Goal: Information Seeking & Learning: Learn about a topic

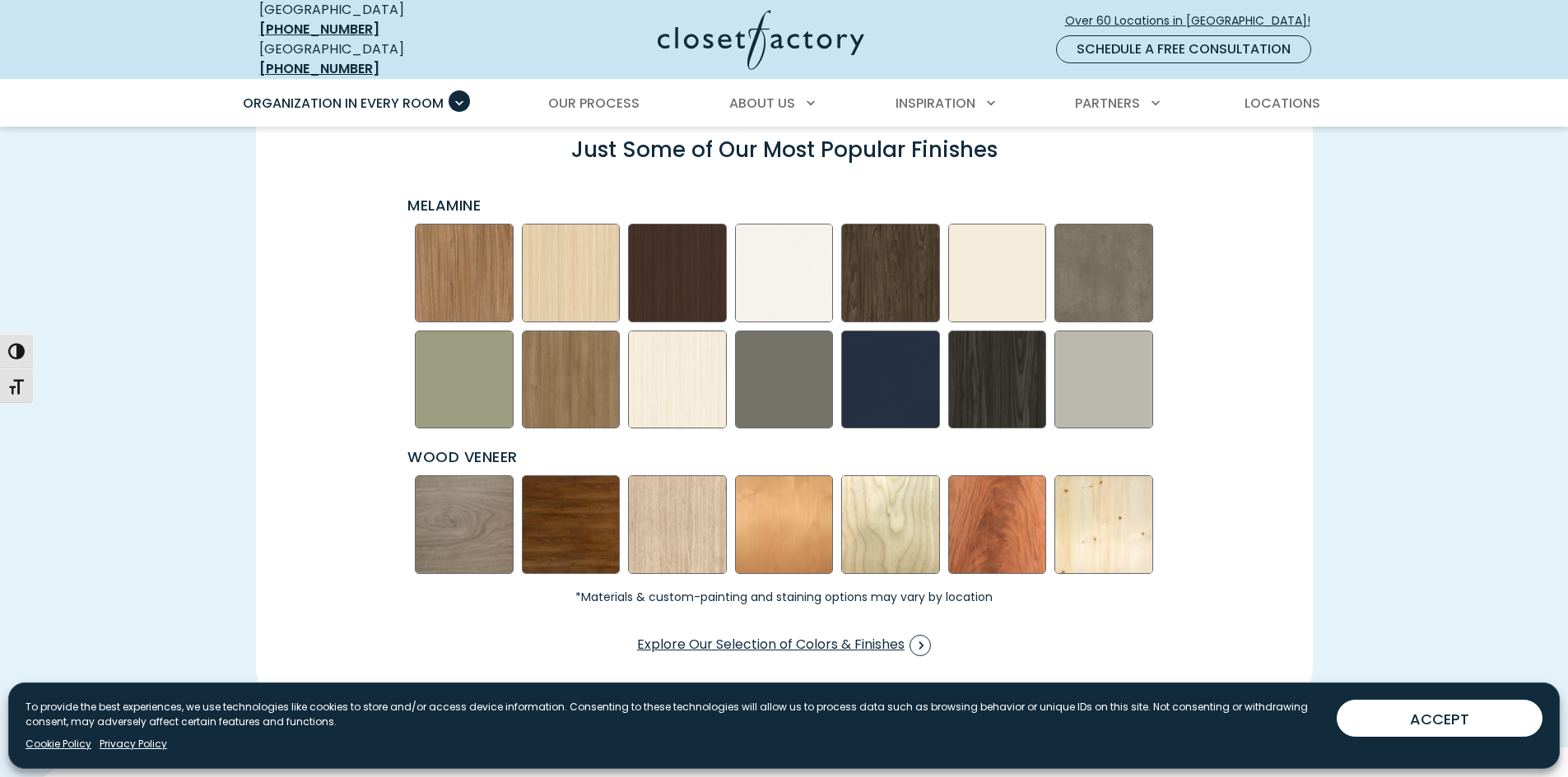
scroll to position [2385, 0]
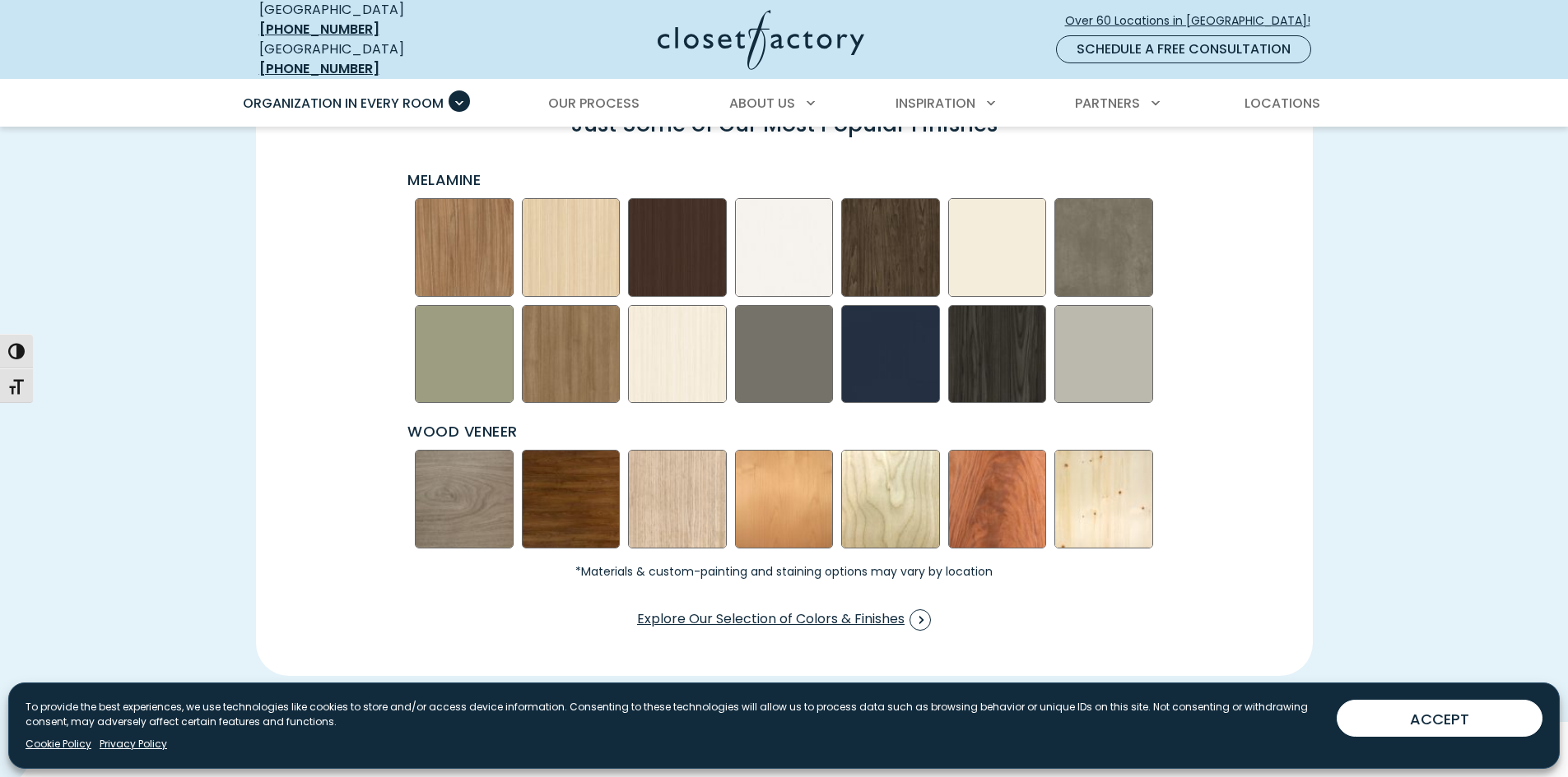
click at [792, 238] on img "Swatch Grid" at bounding box center [785, 248] width 99 height 99
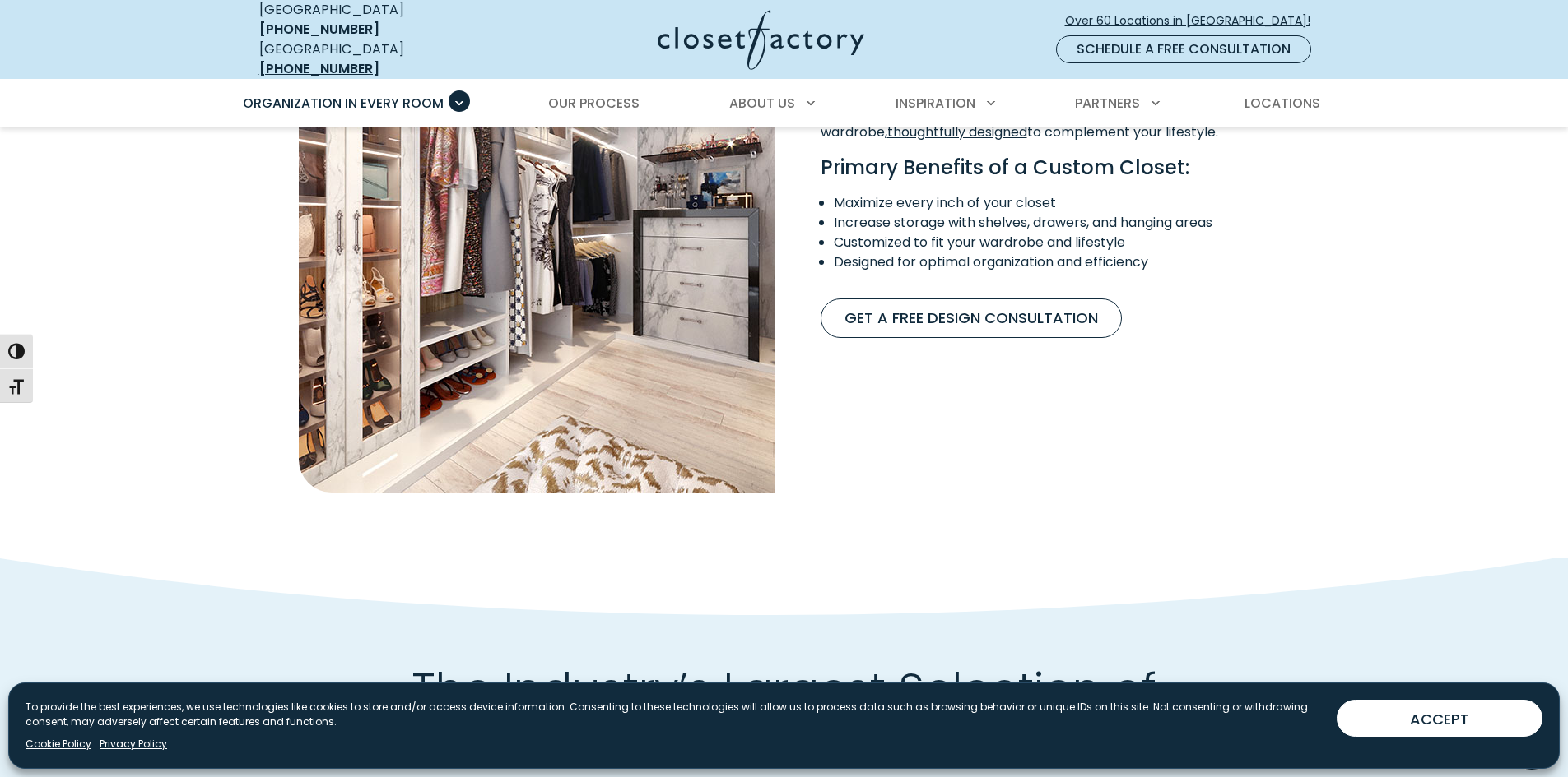
scroll to position [1462, 0]
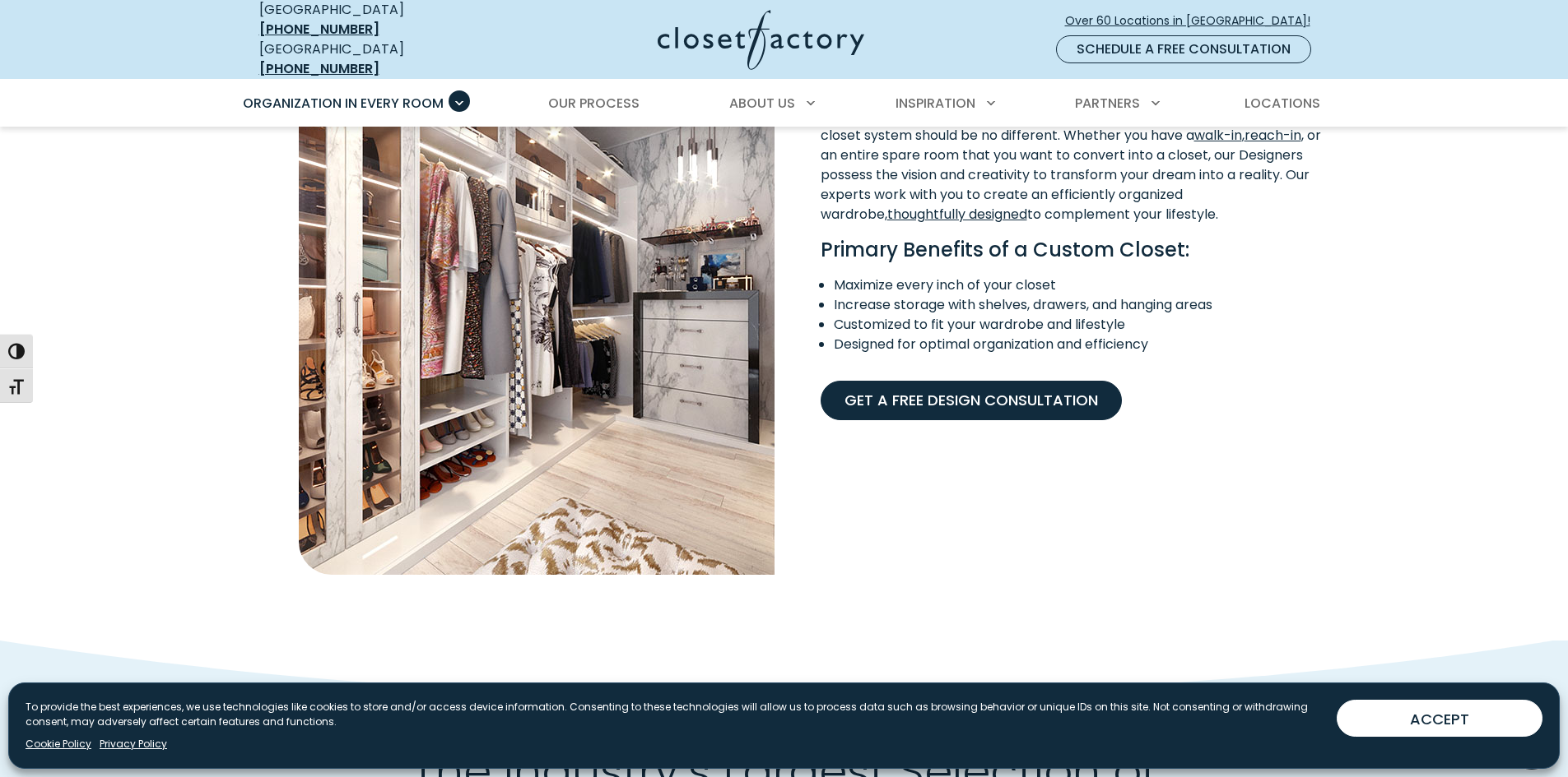
click at [940, 388] on link "Get A Free Design Consultation" at bounding box center [971, 400] width 302 height 40
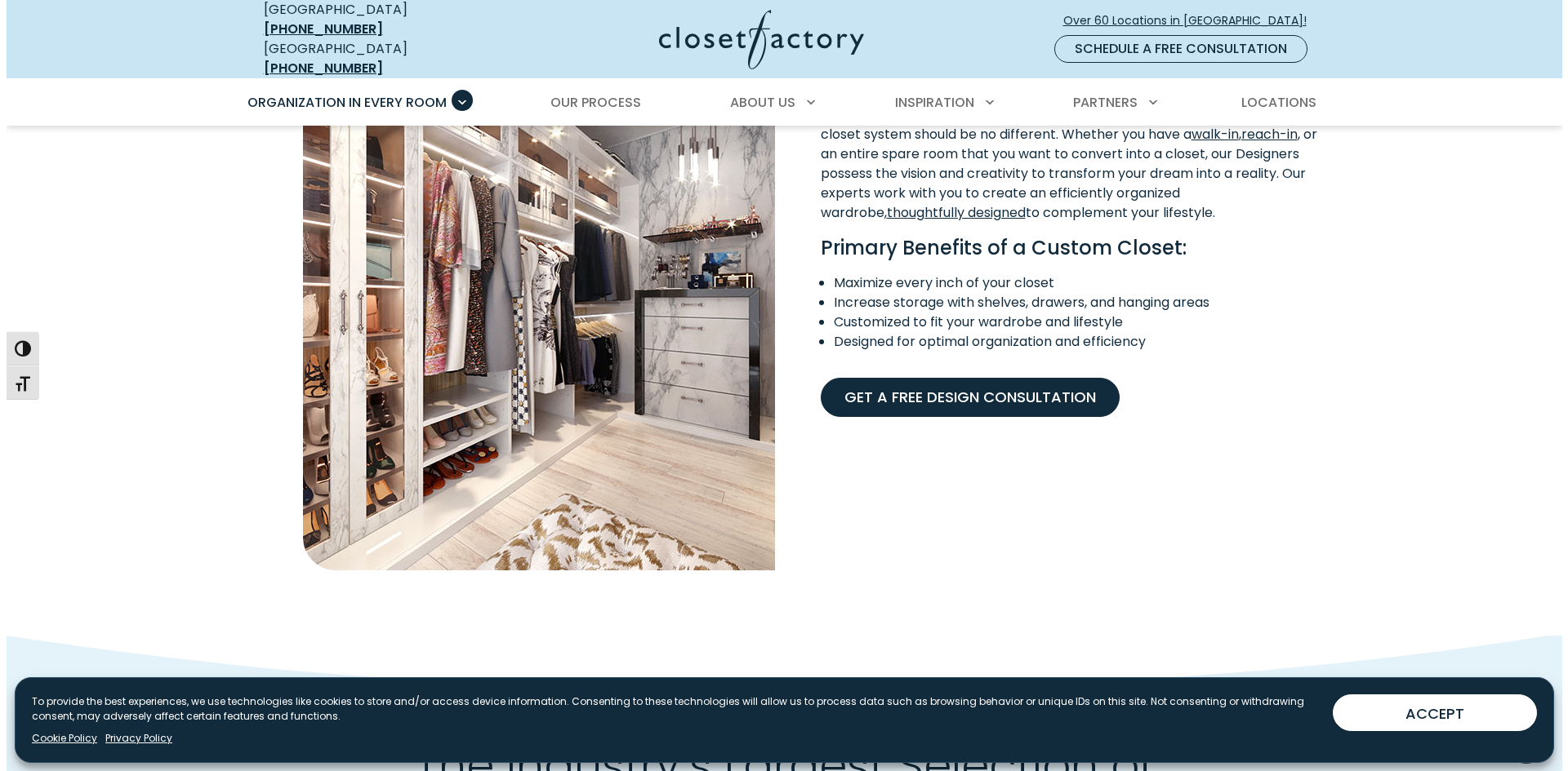
scroll to position [1451, 0]
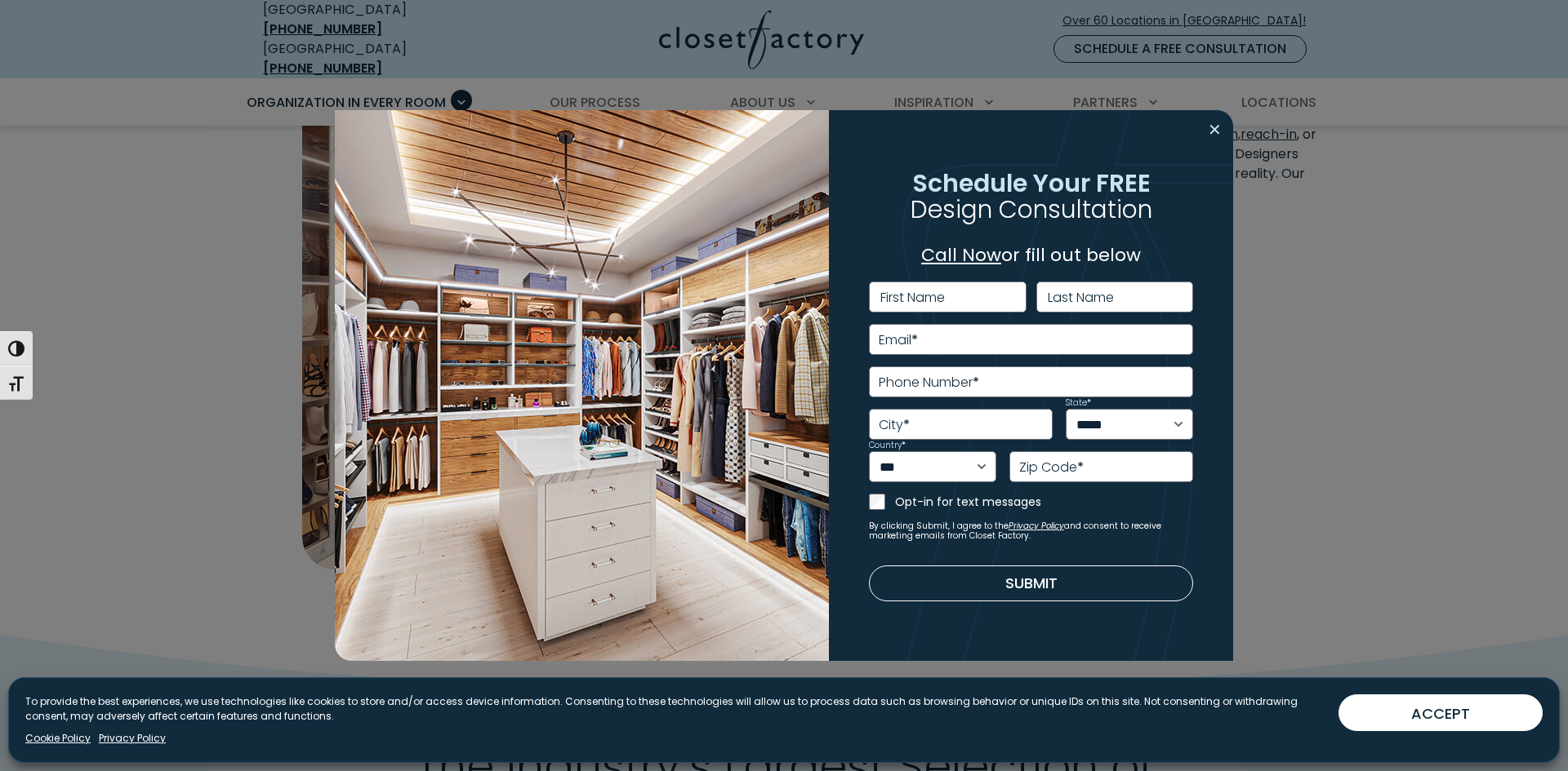
click at [1215, 123] on button "Close modal" at bounding box center [1214, 129] width 24 height 26
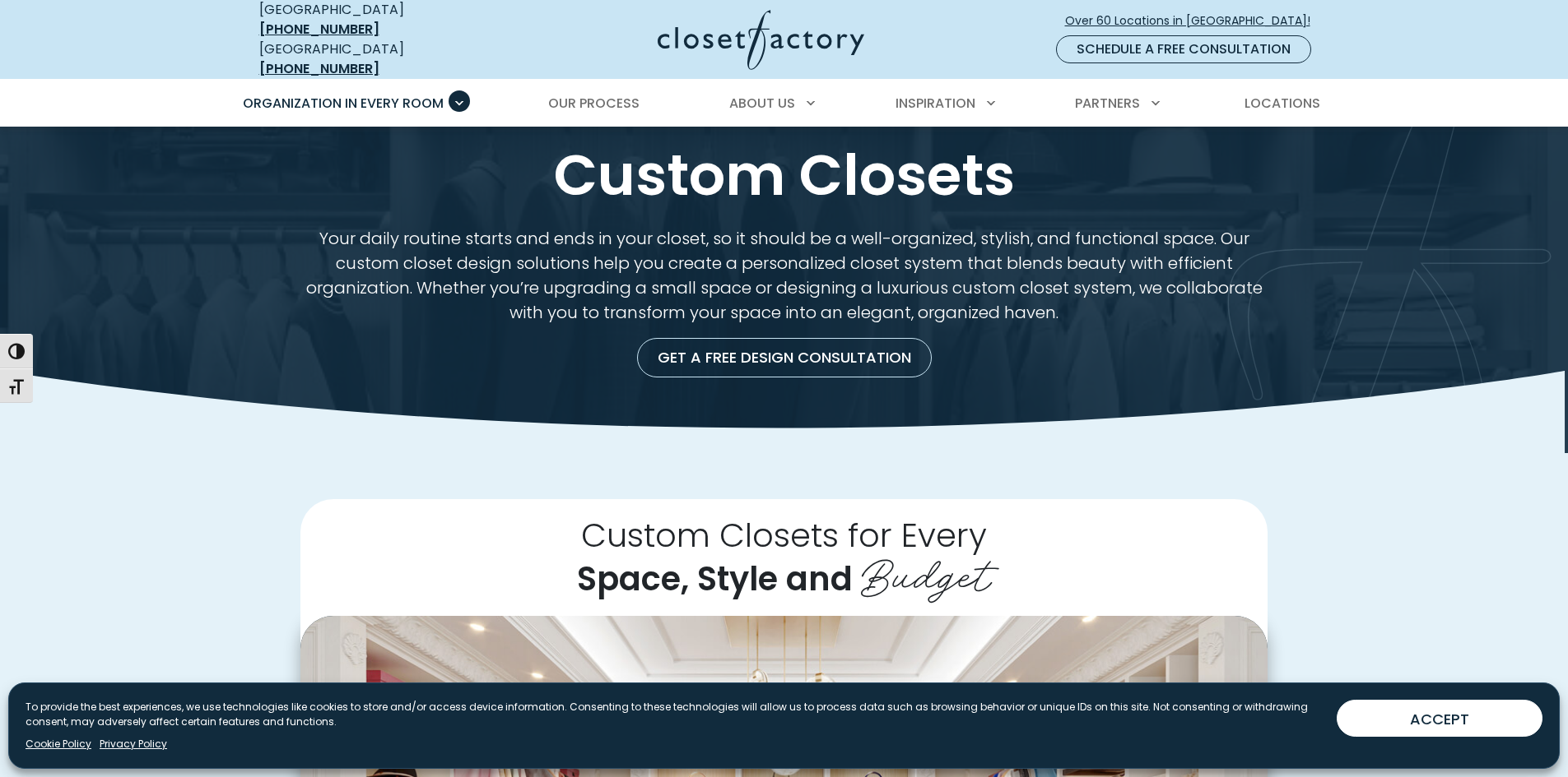
scroll to position [0, 0]
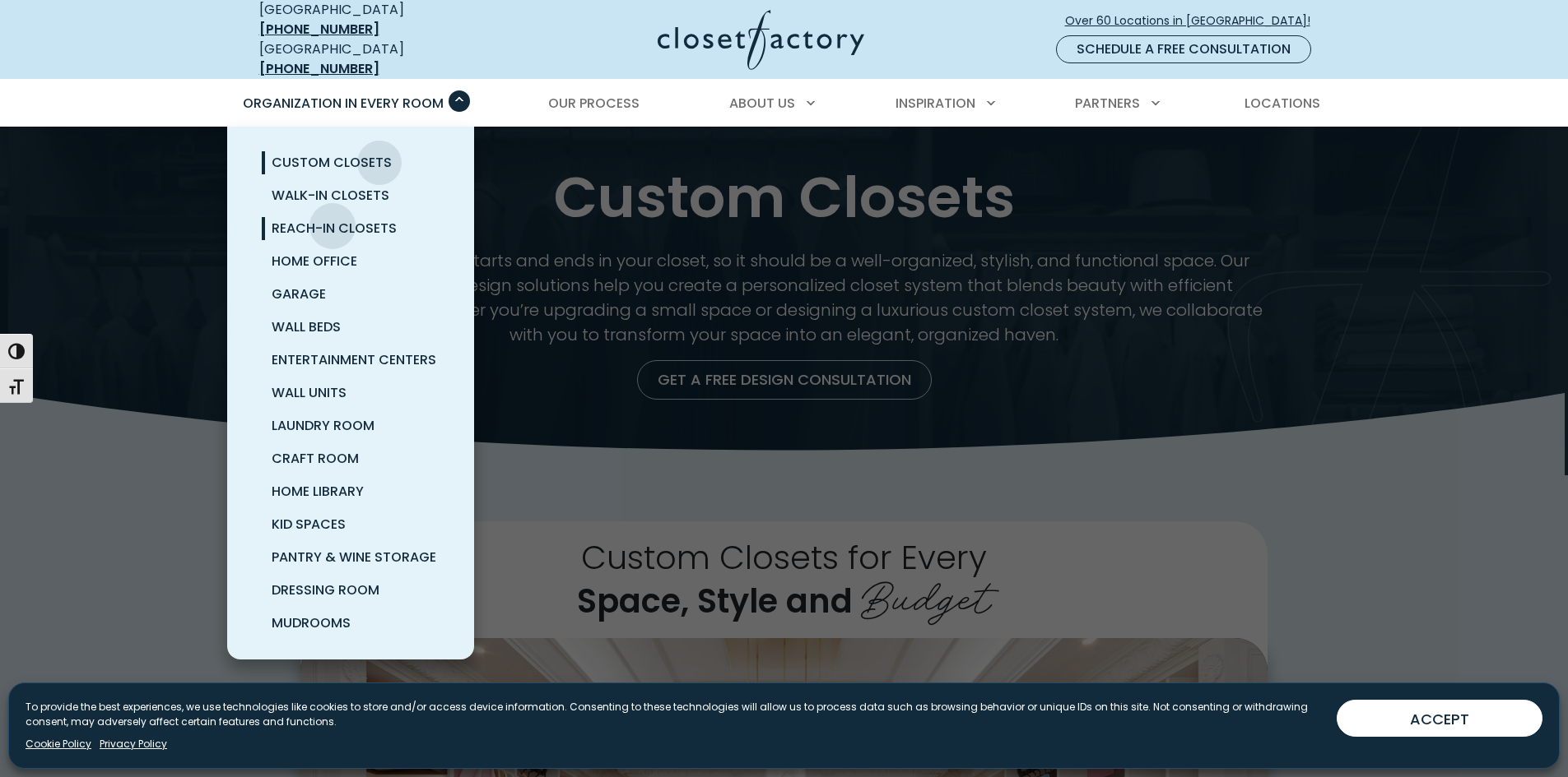
click at [332, 219] on span "Reach-In Closets" at bounding box center [334, 228] width 125 height 19
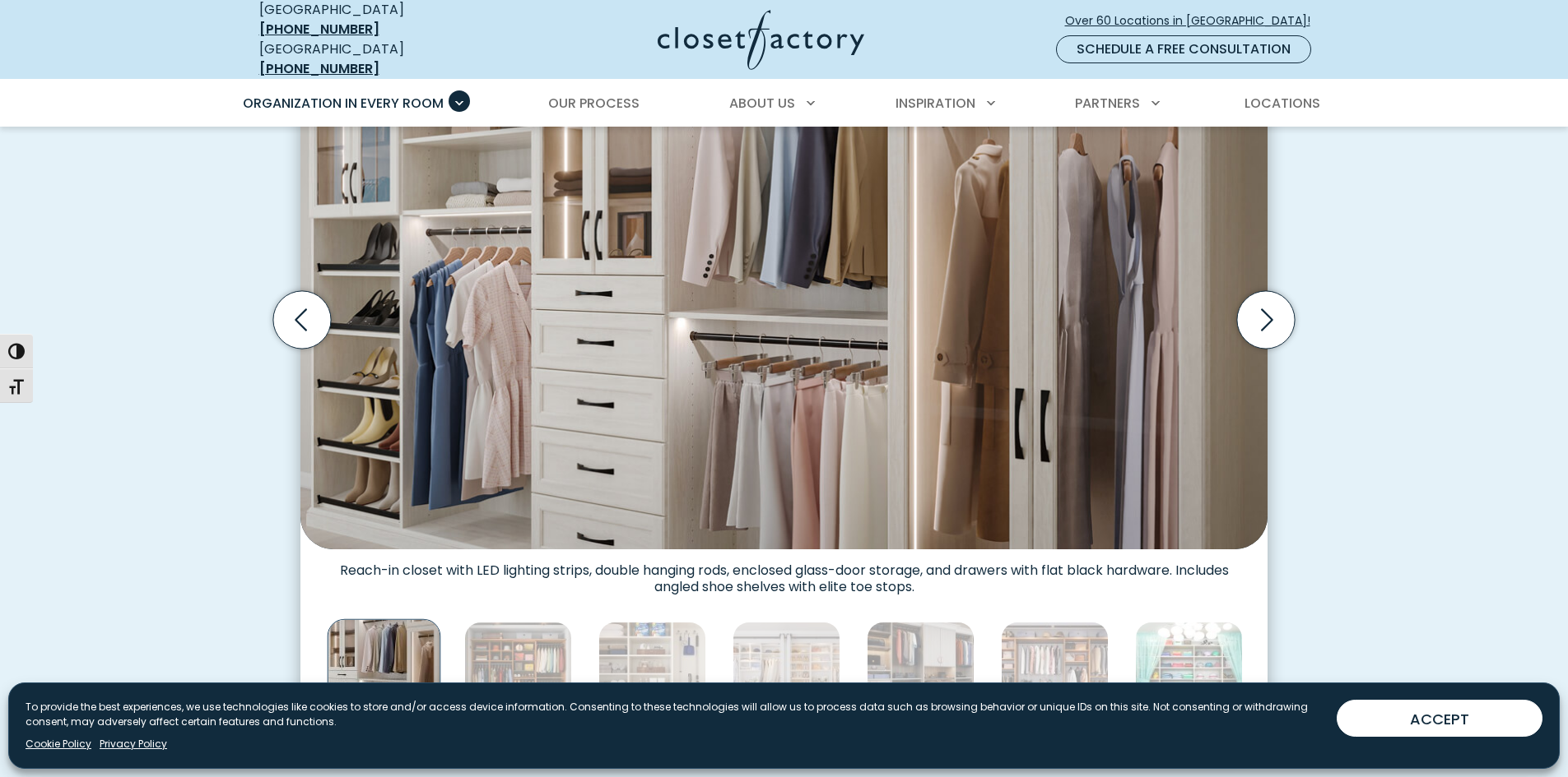
scroll to position [576, 0]
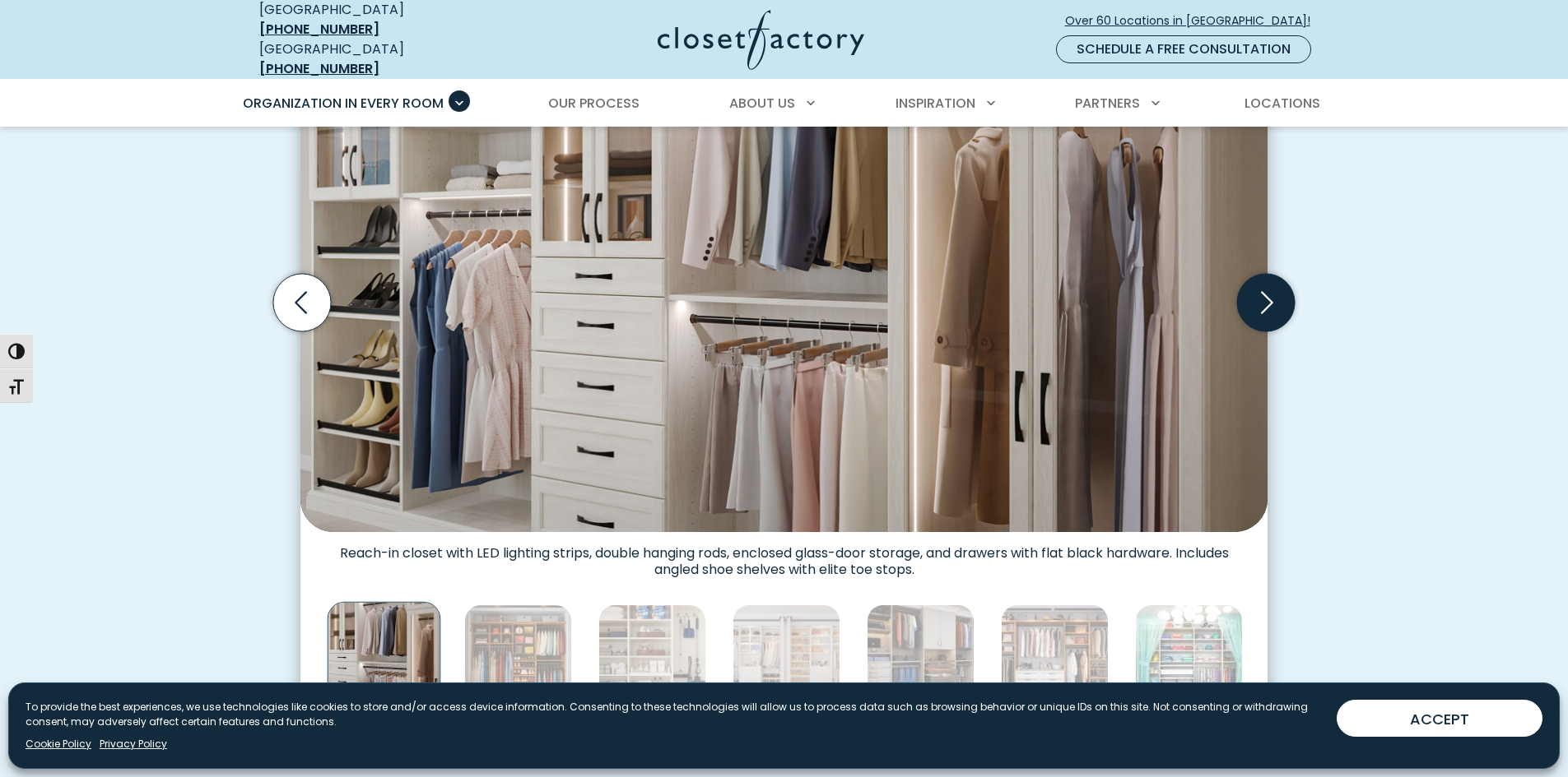
click at [1263, 291] on icon "Next slide" at bounding box center [1266, 303] width 58 height 58
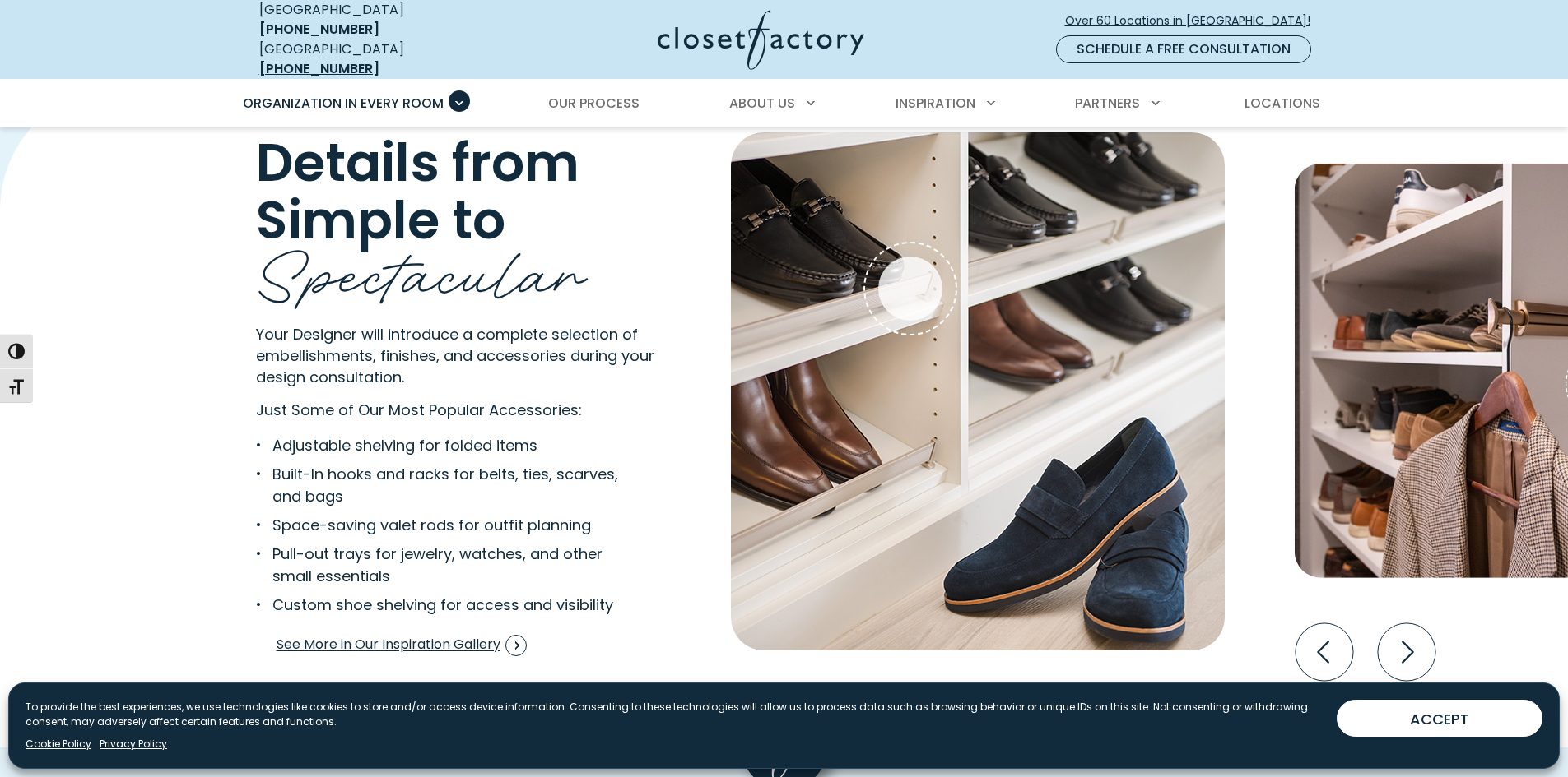
scroll to position [3208, 0]
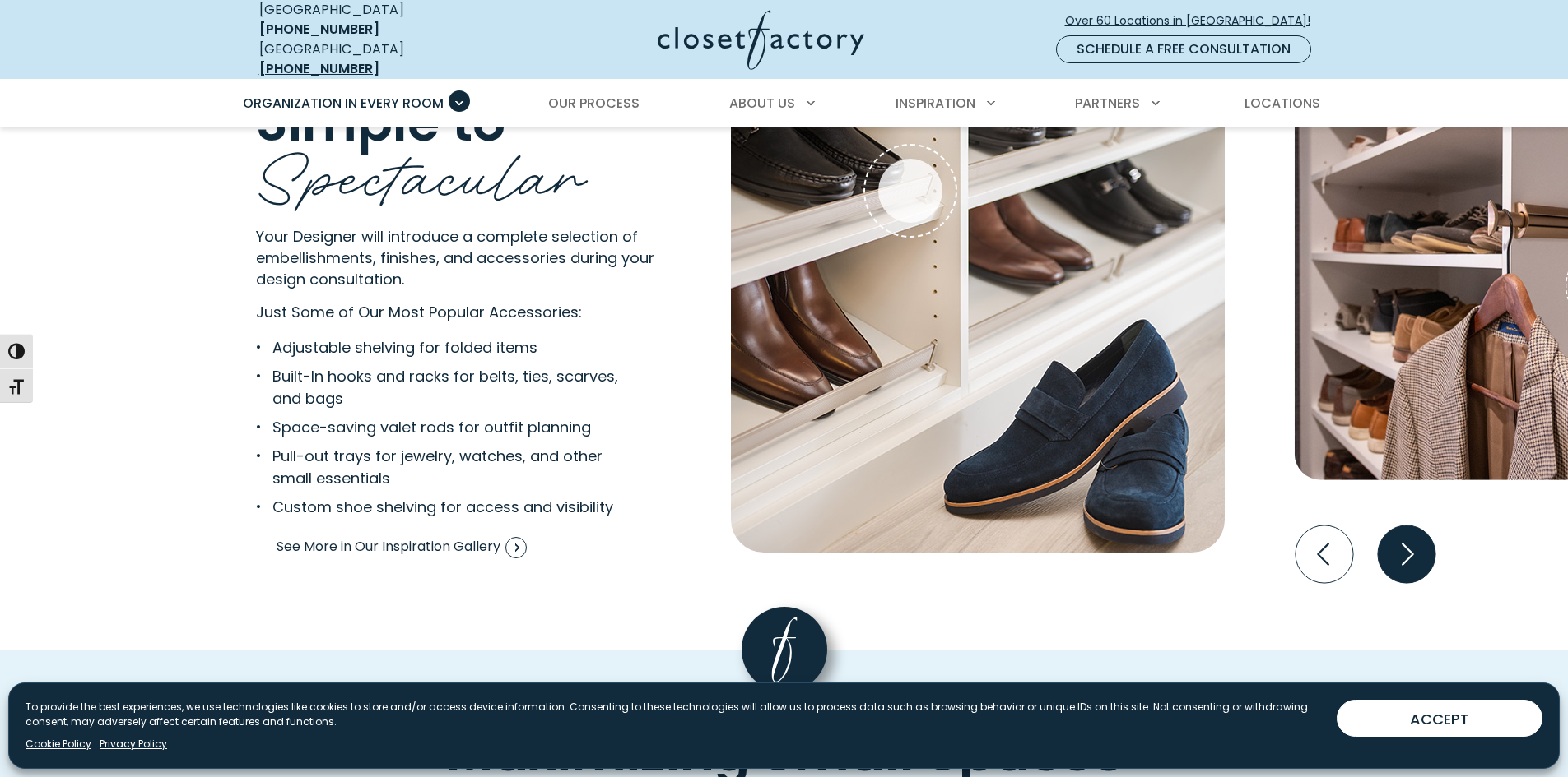
click at [1420, 535] on icon "Next slide" at bounding box center [1406, 555] width 58 height 58
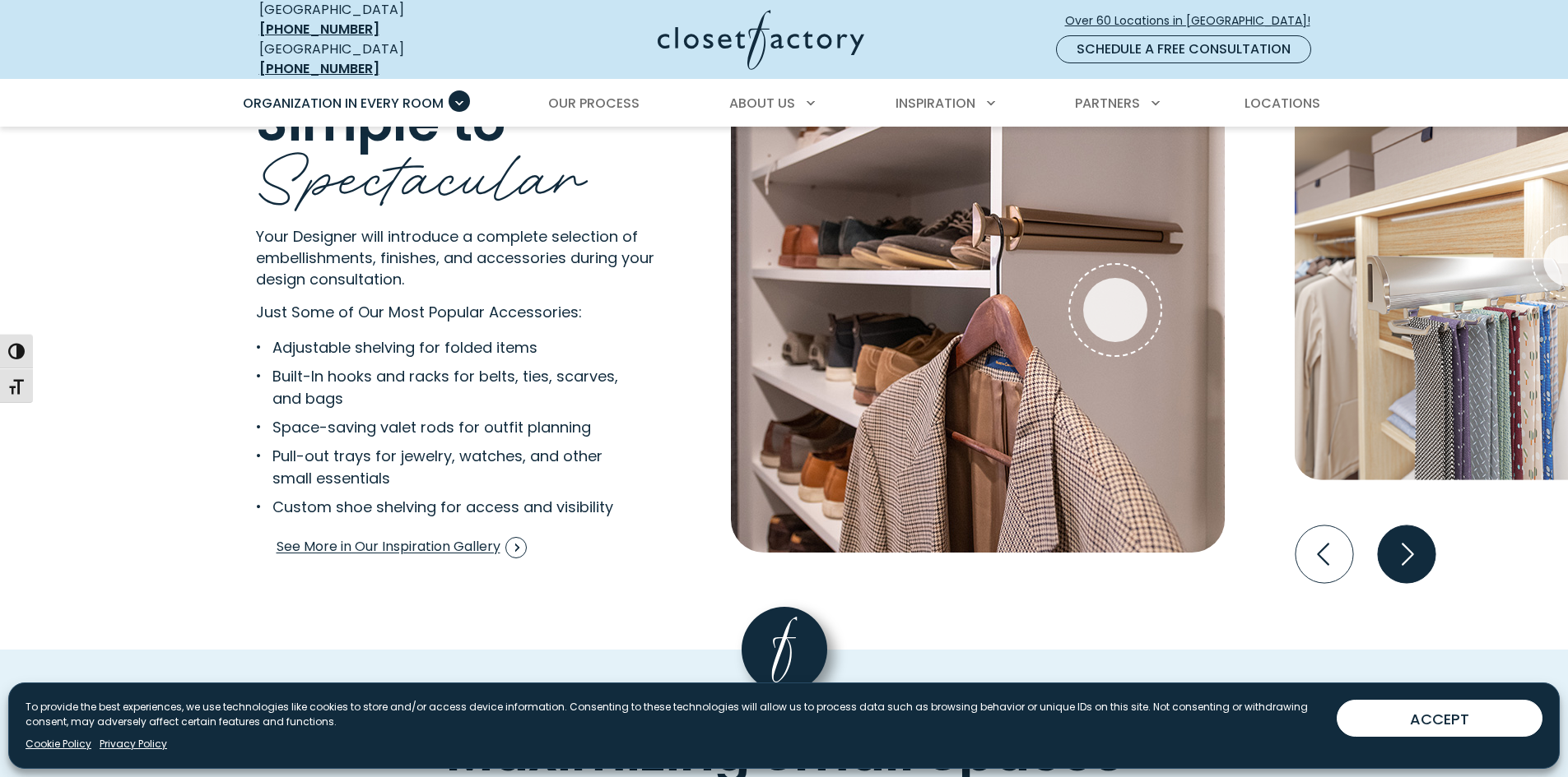
click at [1420, 535] on icon "Next slide" at bounding box center [1406, 555] width 58 height 58
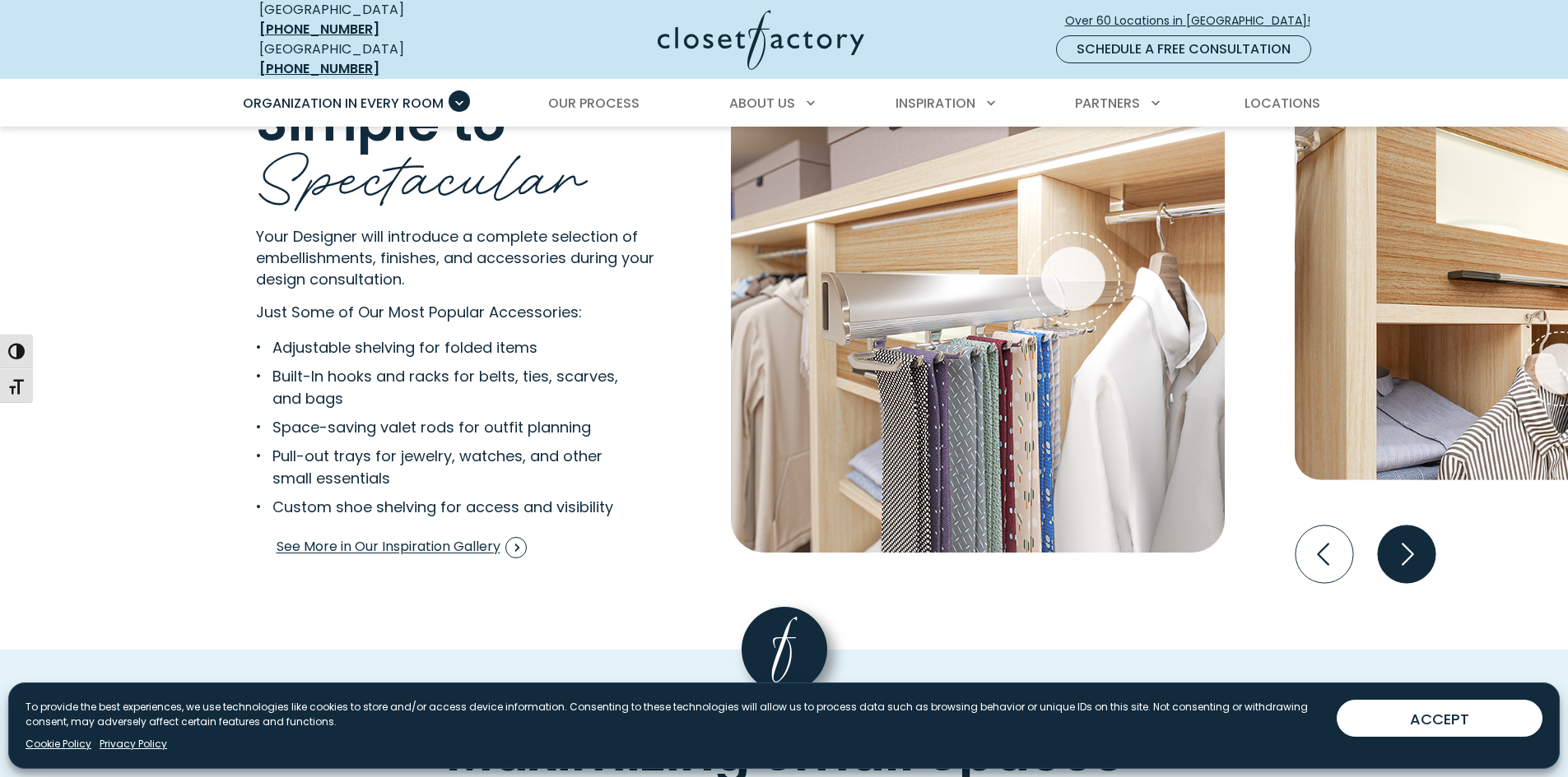
click at [1420, 535] on icon "Next slide" at bounding box center [1406, 555] width 58 height 58
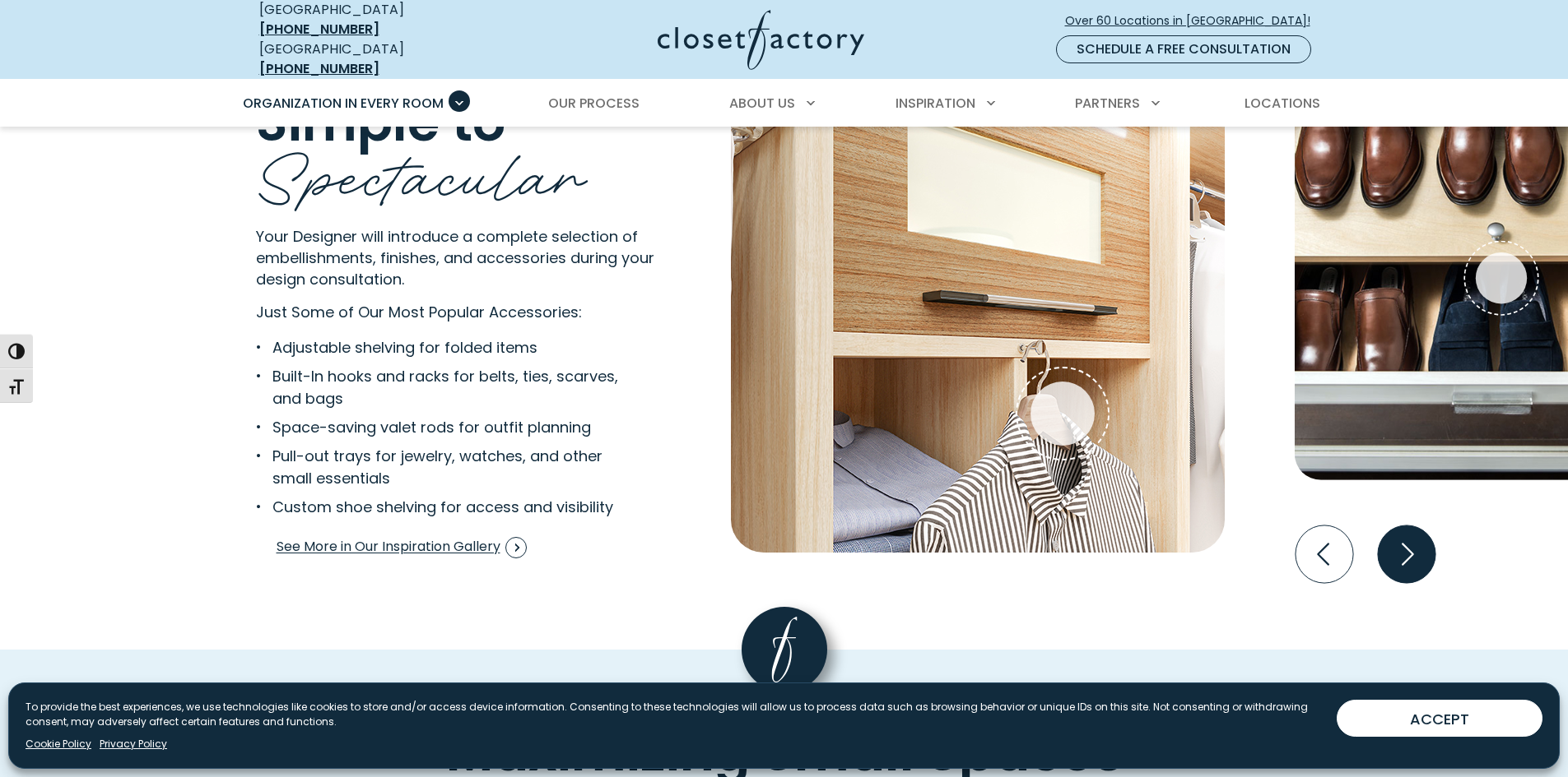
click at [1420, 535] on icon "Next slide" at bounding box center [1406, 555] width 58 height 58
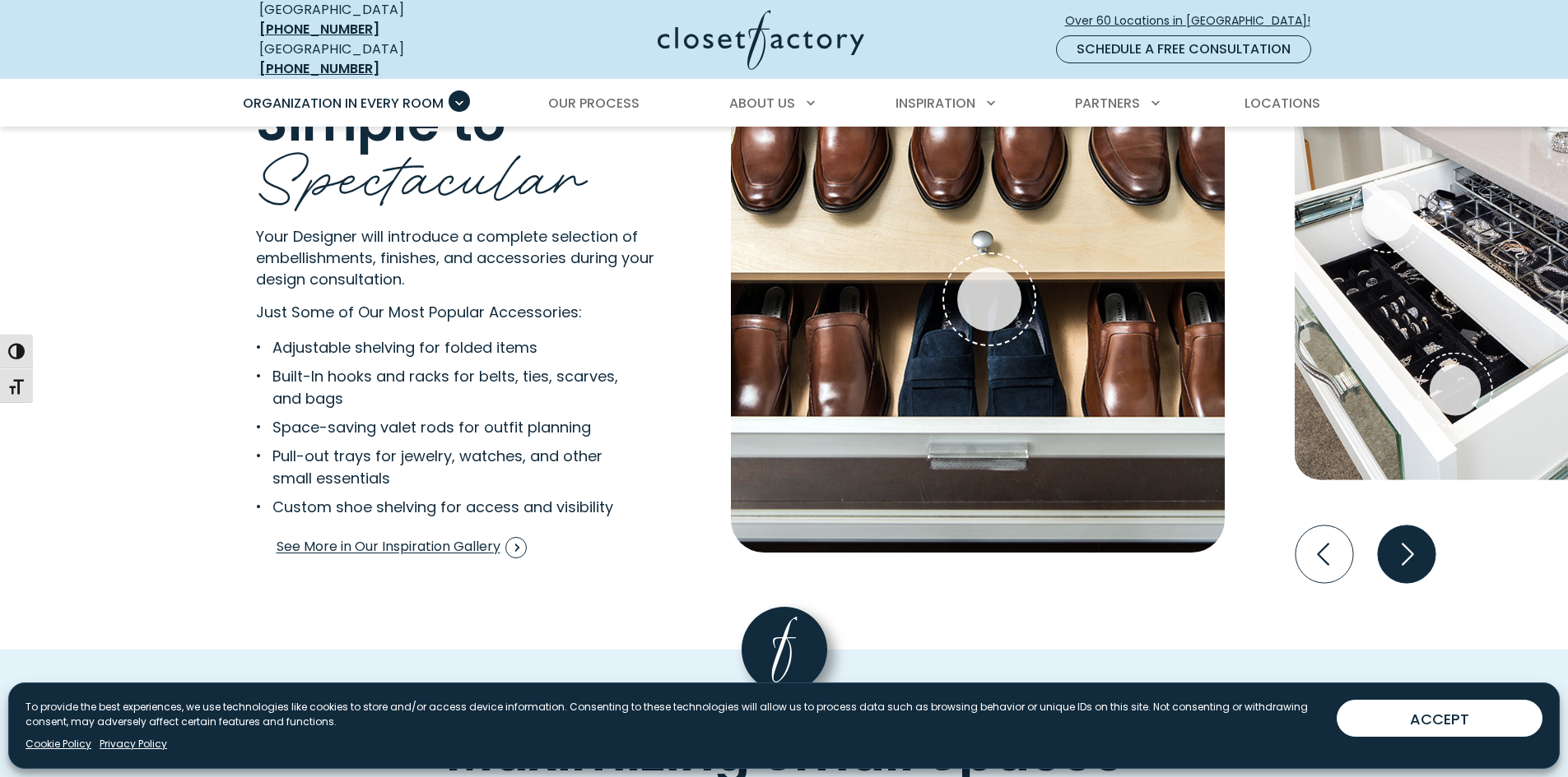
click at [1411, 543] on icon "Next slide" at bounding box center [1408, 554] width 12 height 22
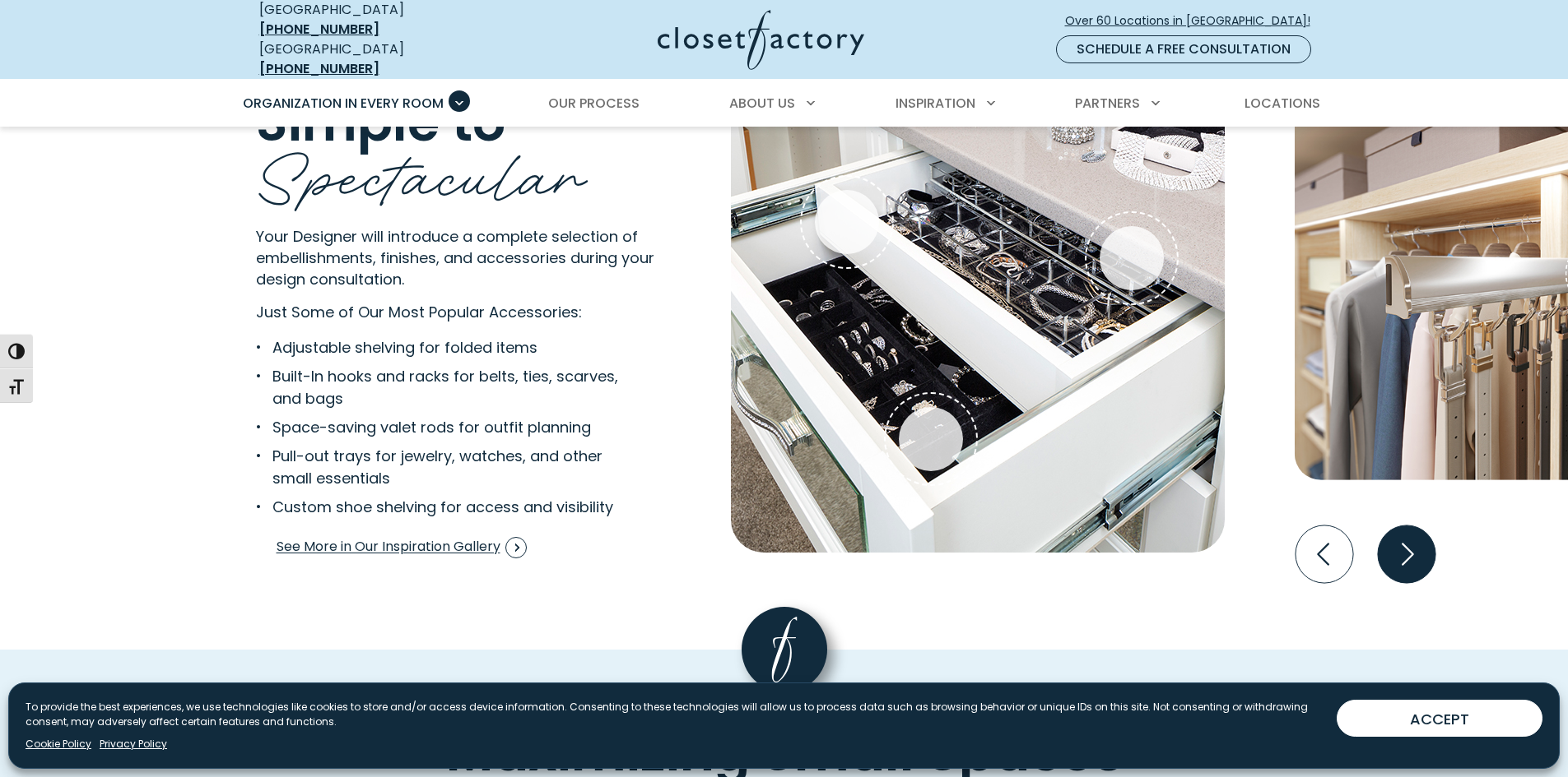
click at [1411, 543] on icon "Next slide" at bounding box center [1408, 554] width 12 height 22
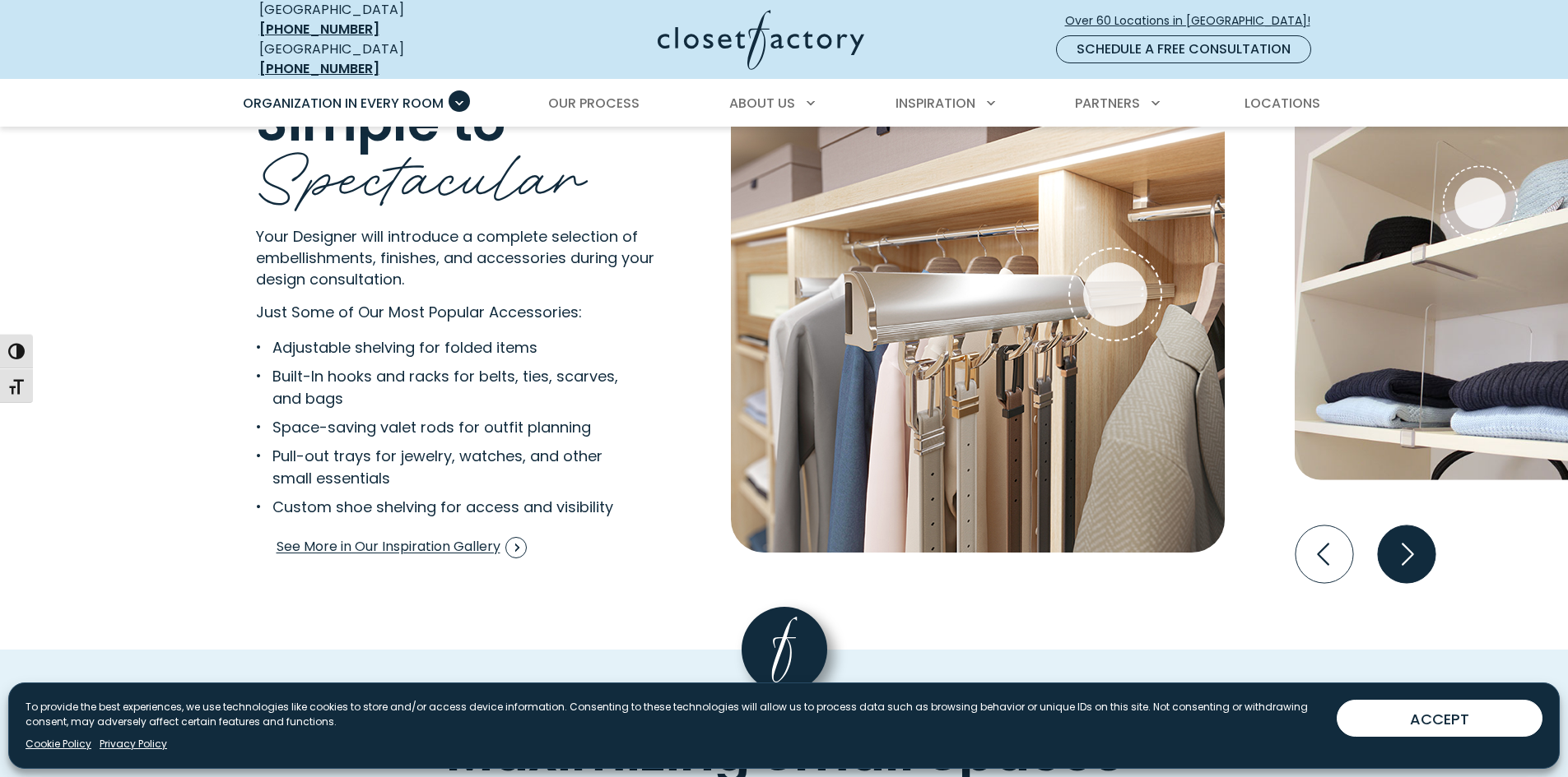
click at [1411, 543] on icon "Next slide" at bounding box center [1408, 554] width 12 height 22
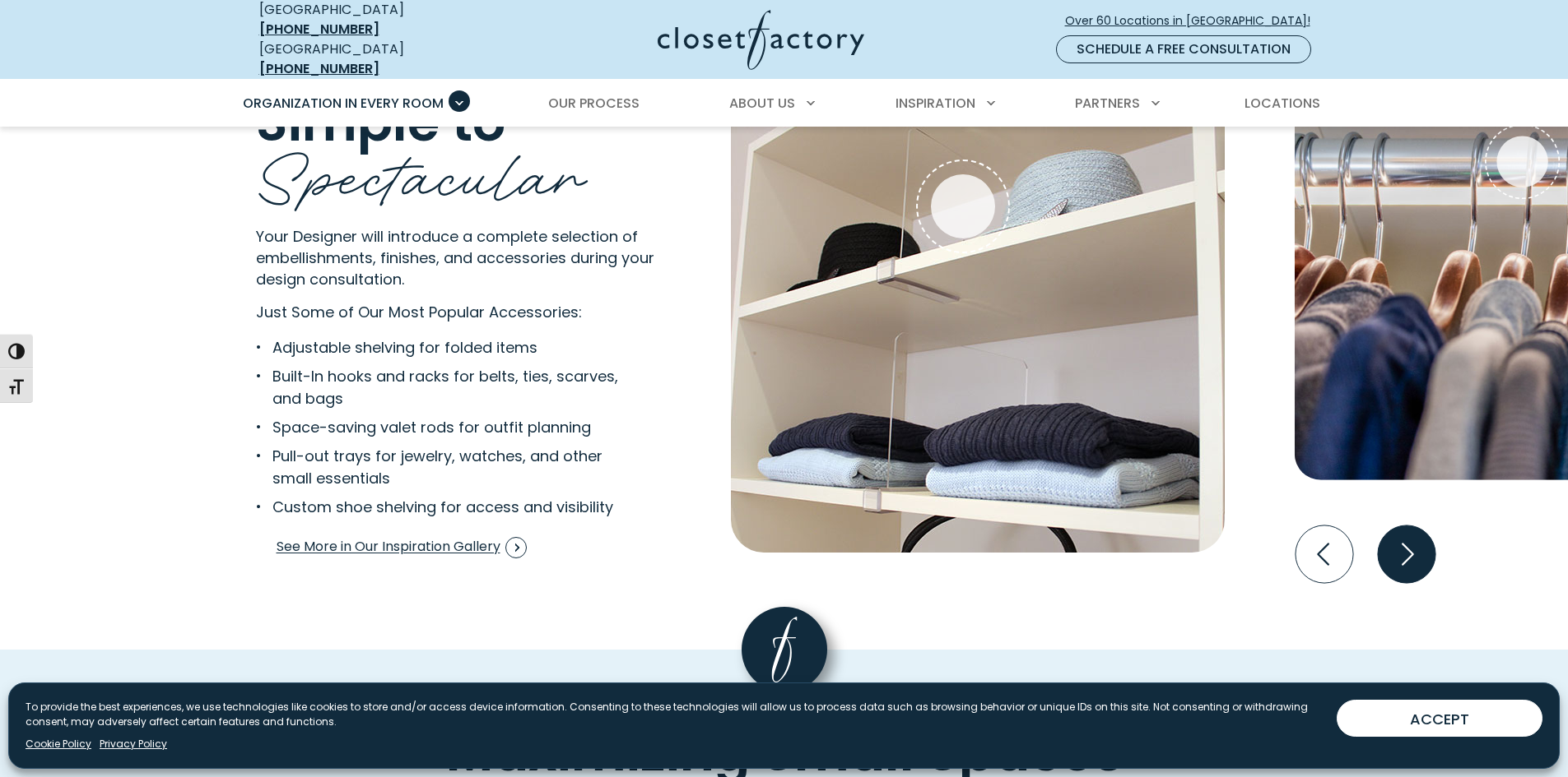
click at [1411, 543] on icon "Next slide" at bounding box center [1408, 554] width 12 height 22
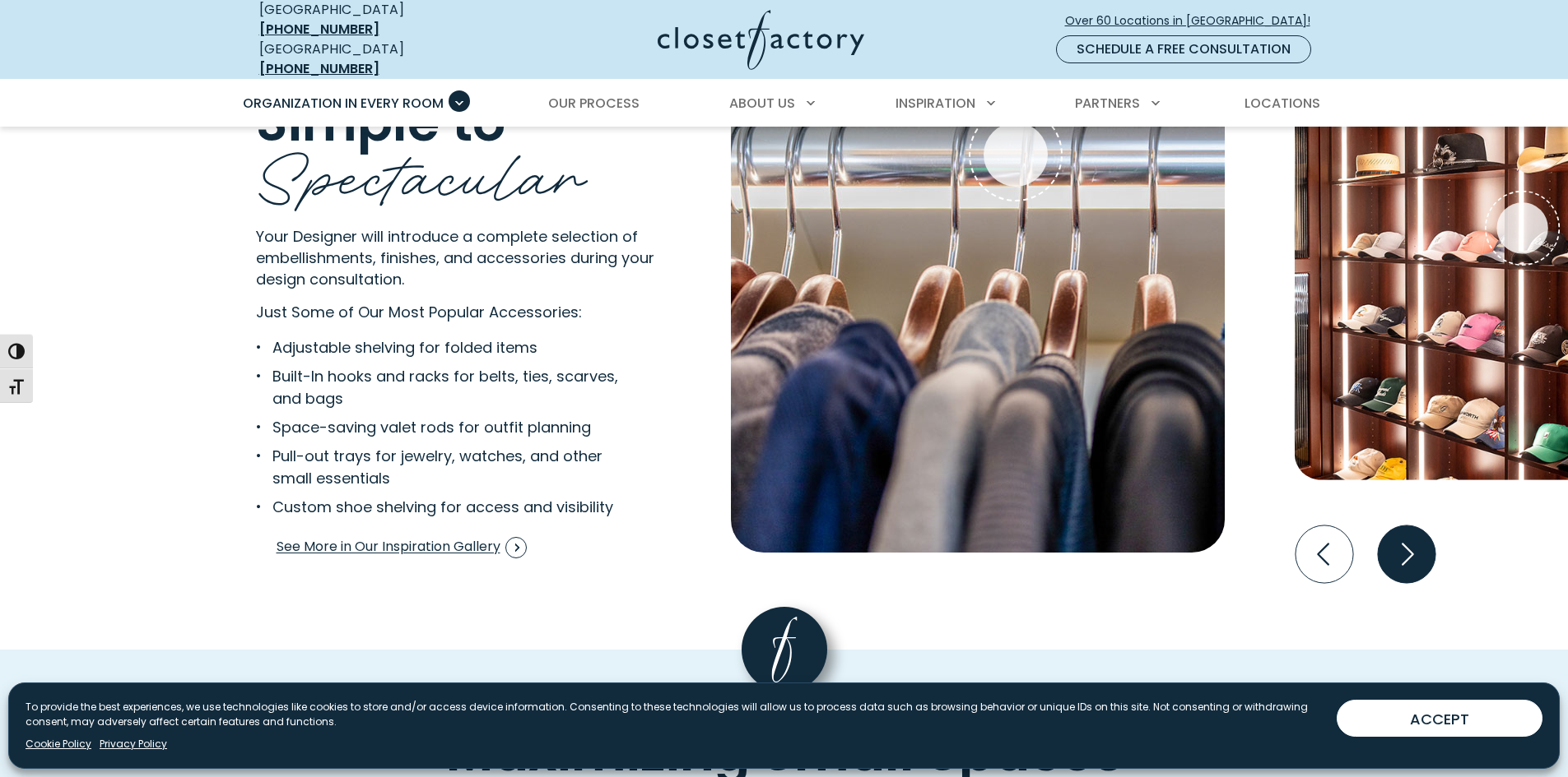
click at [1411, 543] on icon "Next slide" at bounding box center [1408, 554] width 12 height 22
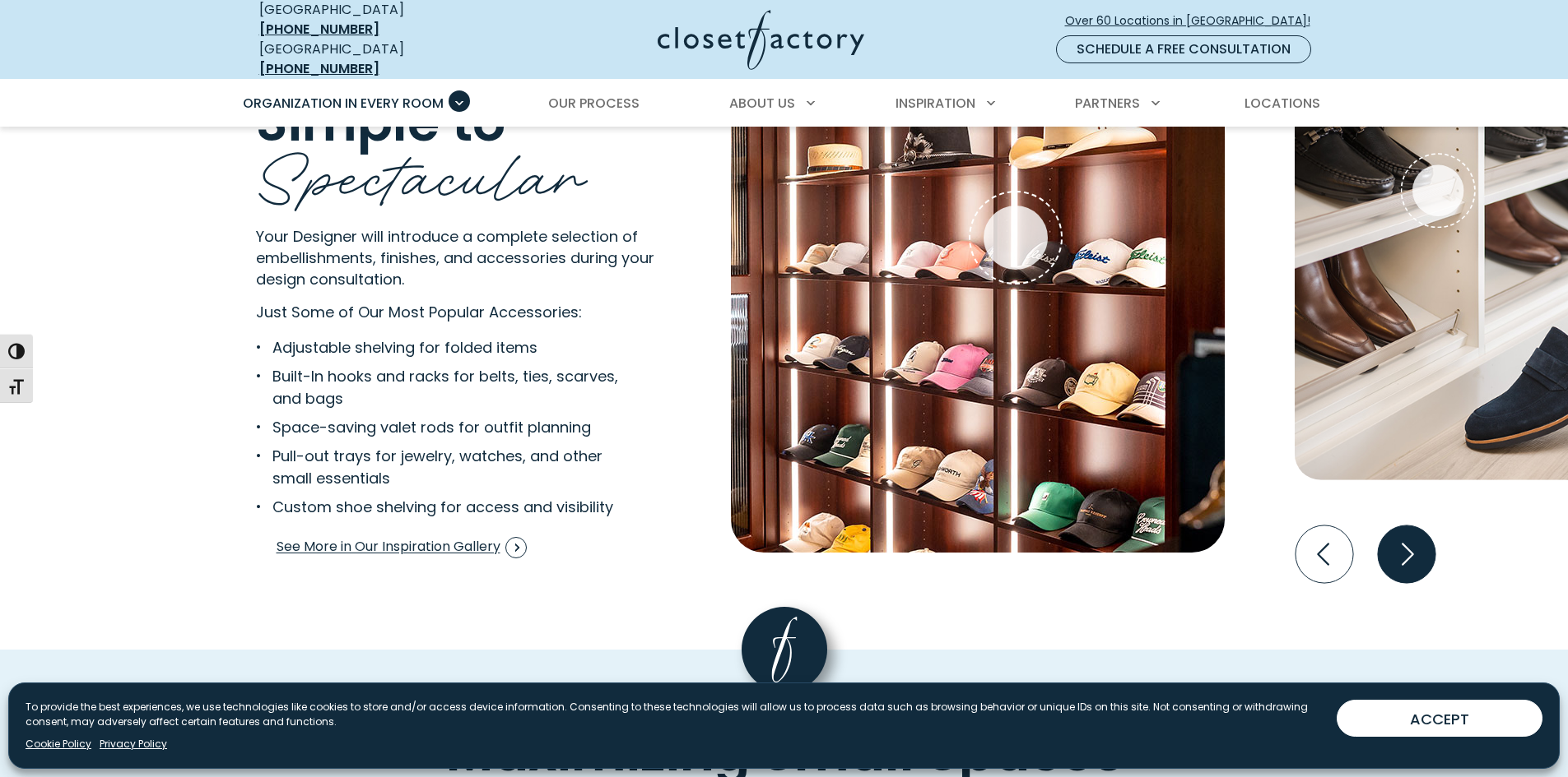
click at [1411, 543] on icon "Next slide" at bounding box center [1408, 554] width 12 height 22
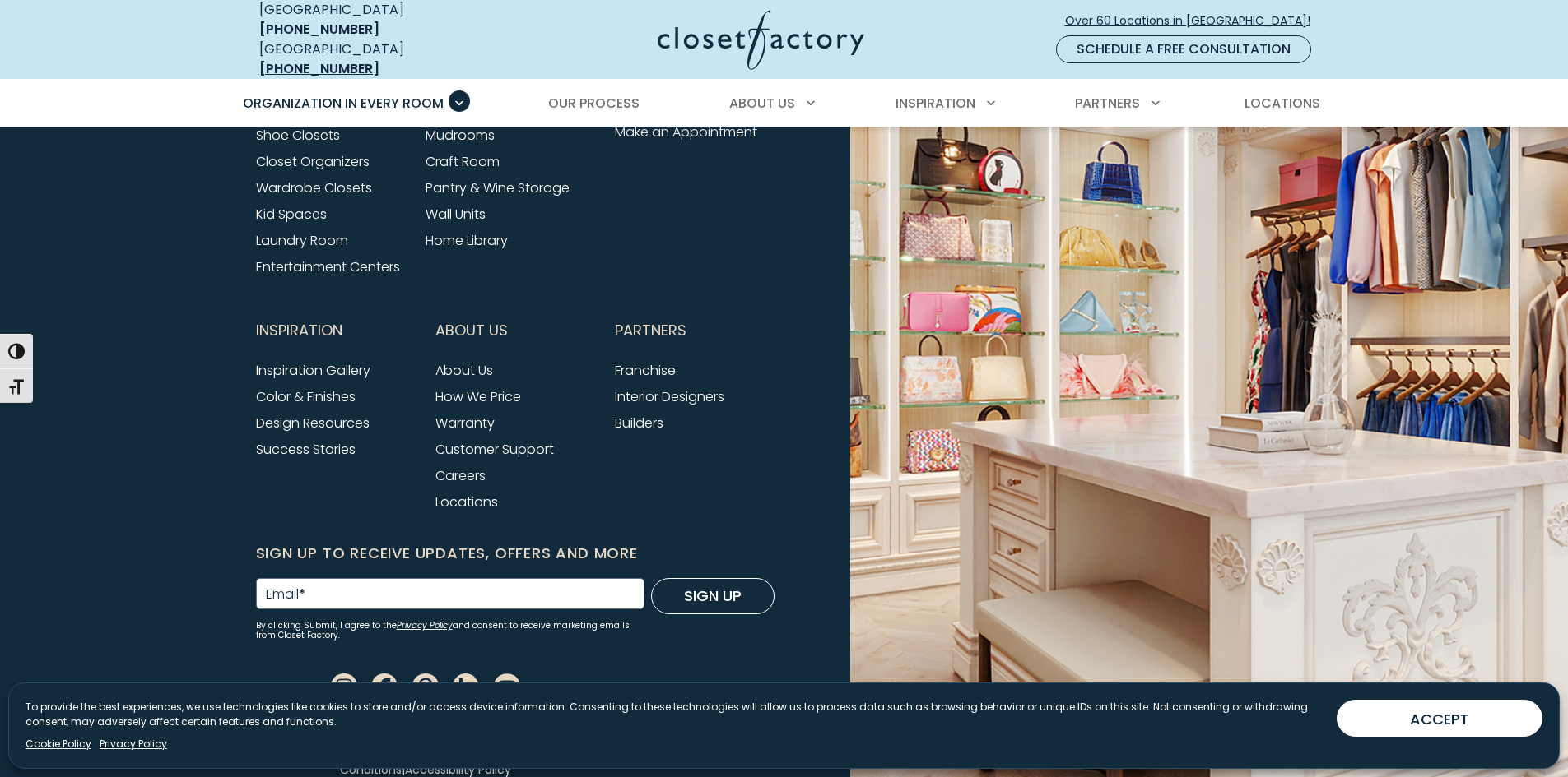
scroll to position [5626, 0]
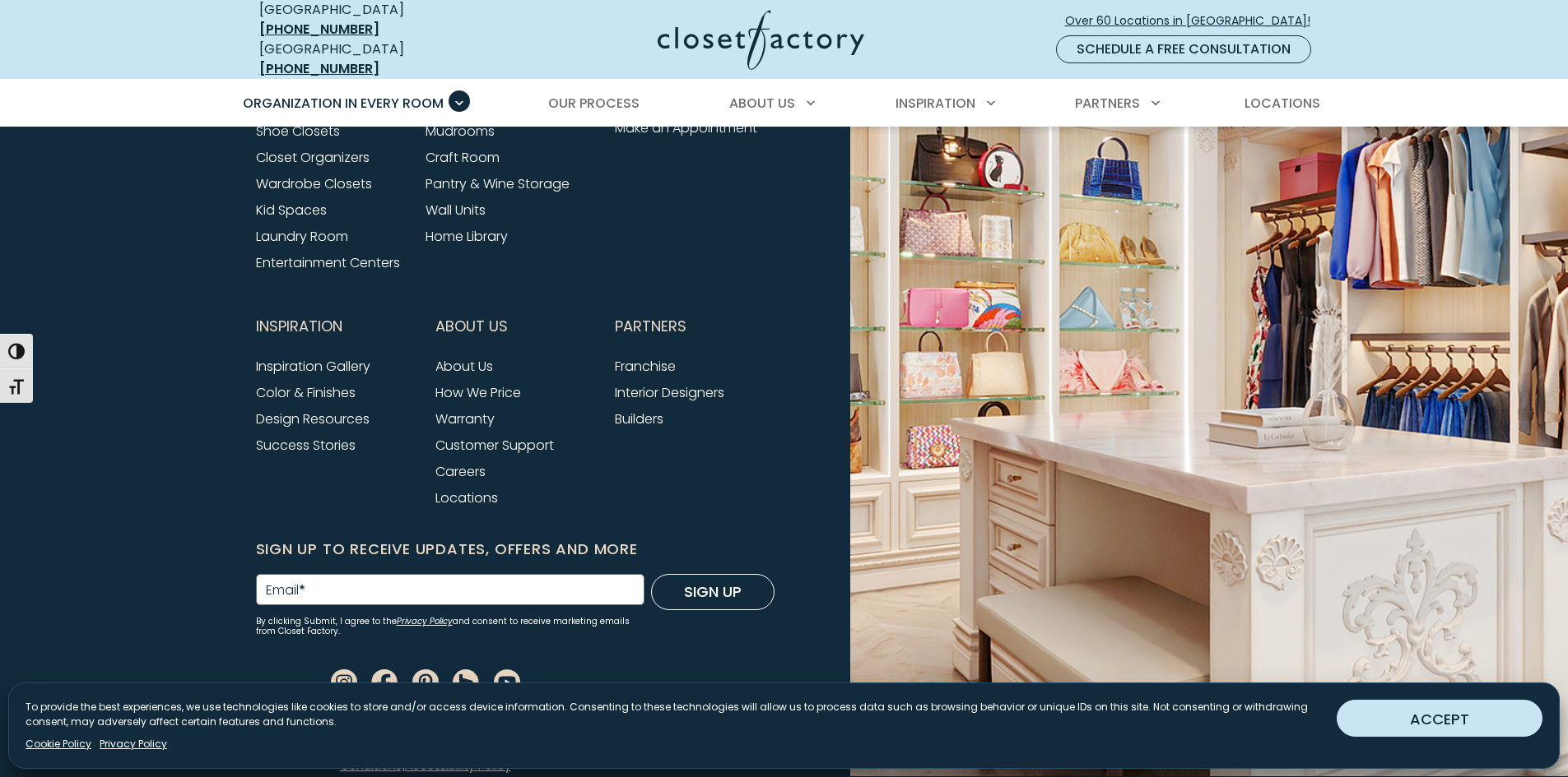
click at [1433, 715] on button "ACCEPT" at bounding box center [1439, 718] width 206 height 37
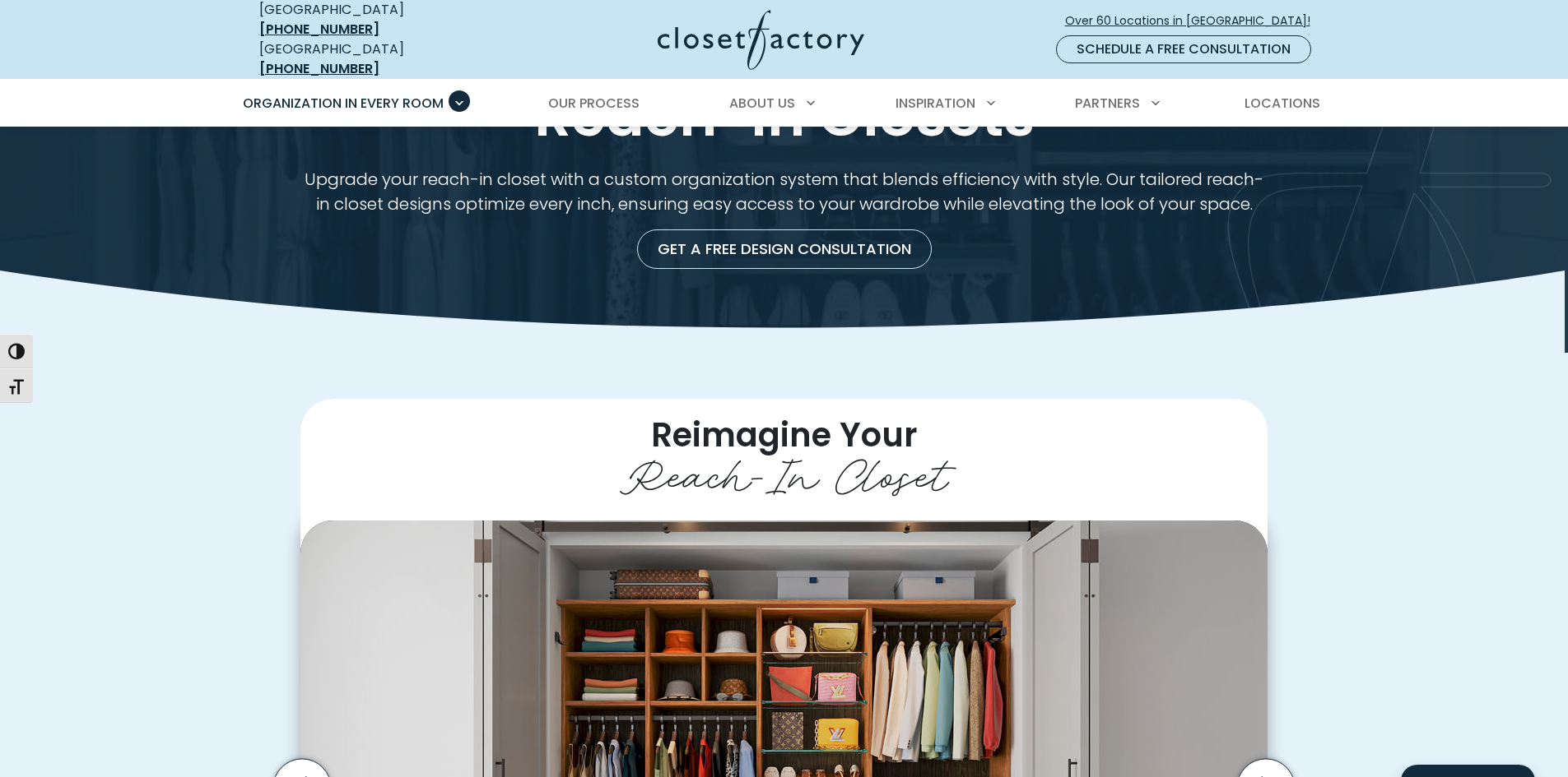
scroll to position [0, 0]
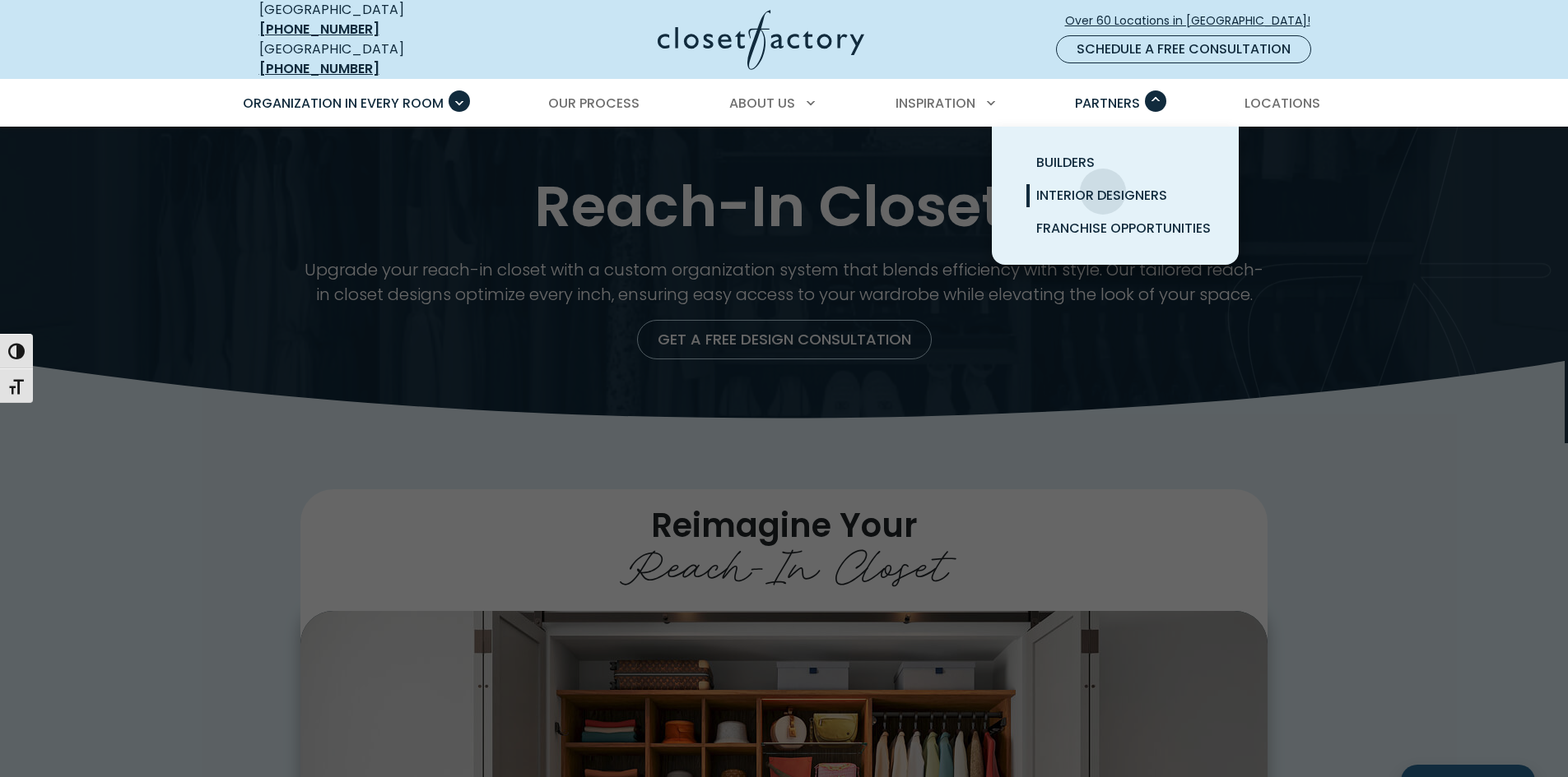
click at [1103, 186] on span "Interior Designers" at bounding box center [1101, 195] width 131 height 19
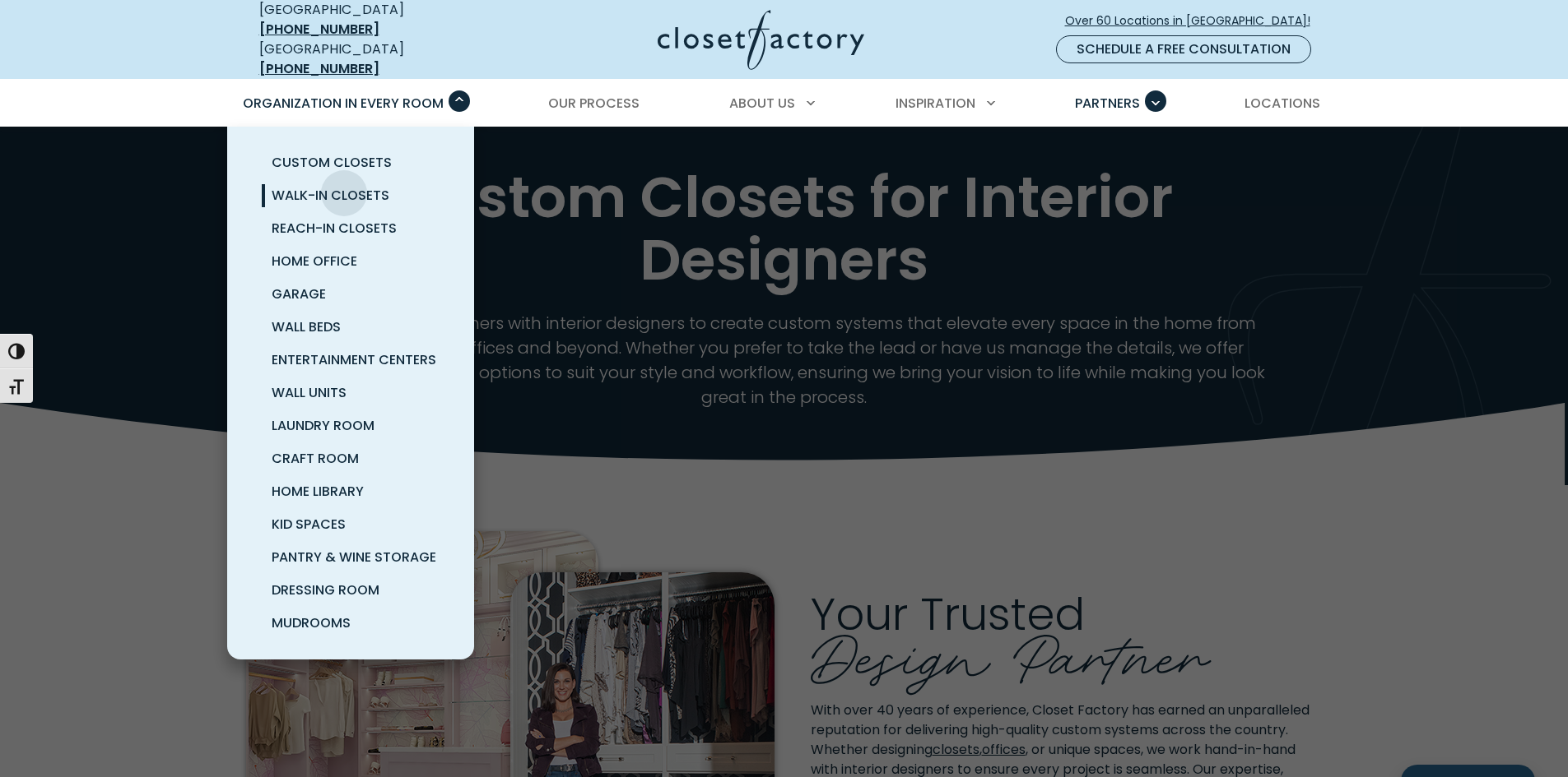
click at [344, 186] on span "Walk-In Closets" at bounding box center [330, 195] width 117 height 19
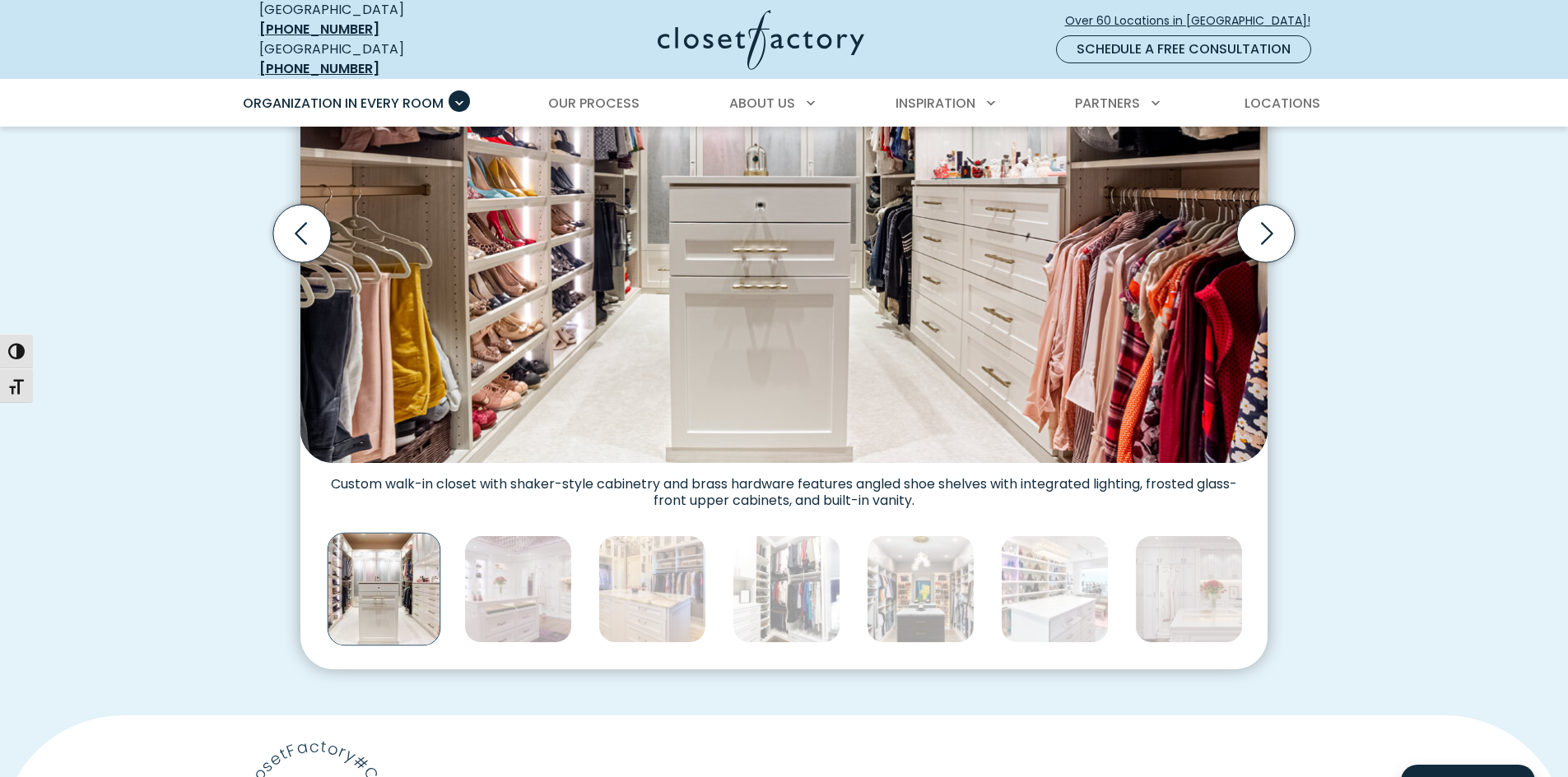
scroll to position [658, 0]
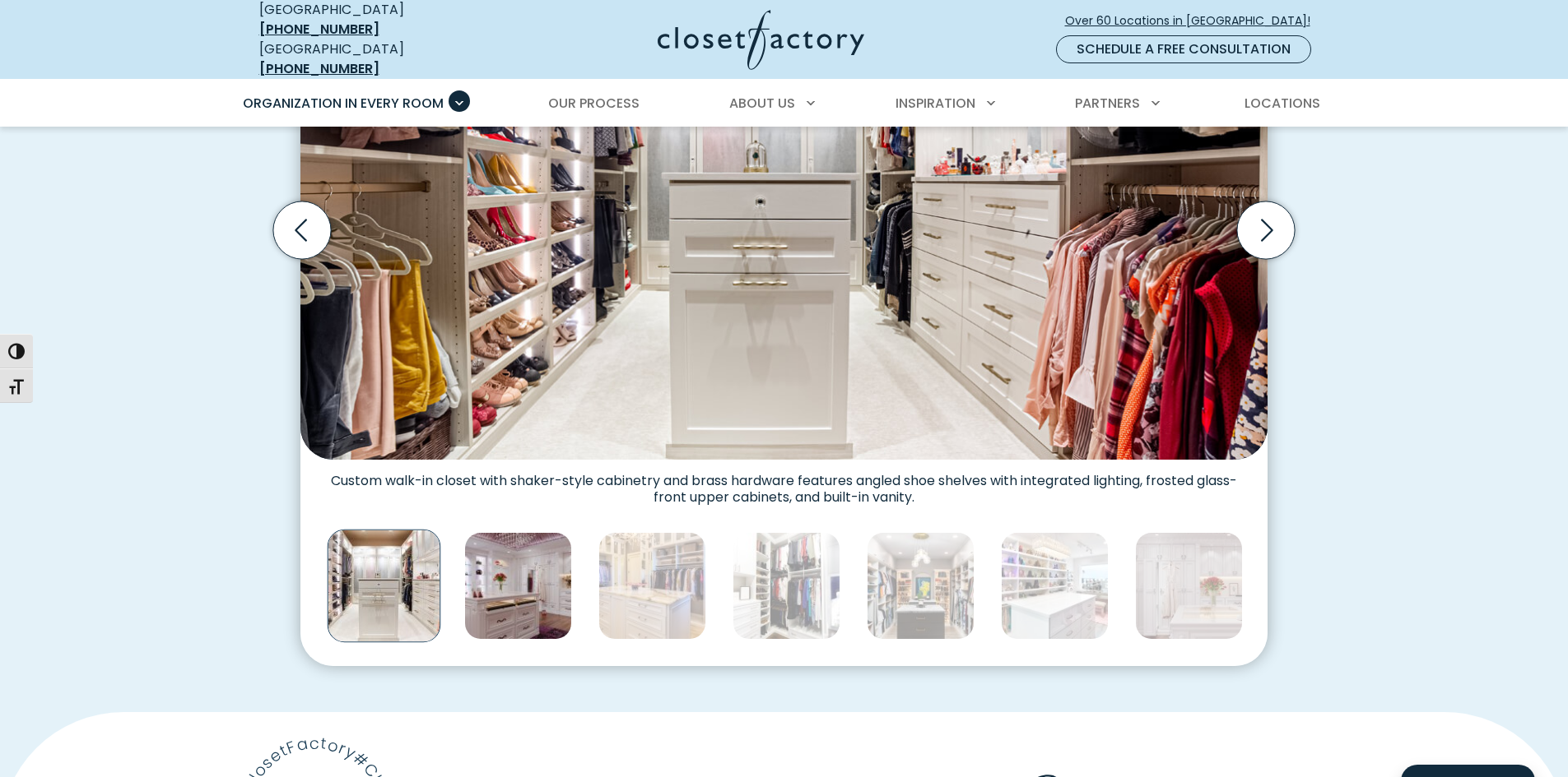
click at [529, 586] on img "Thumbnail Gallery" at bounding box center [518, 586] width 108 height 108
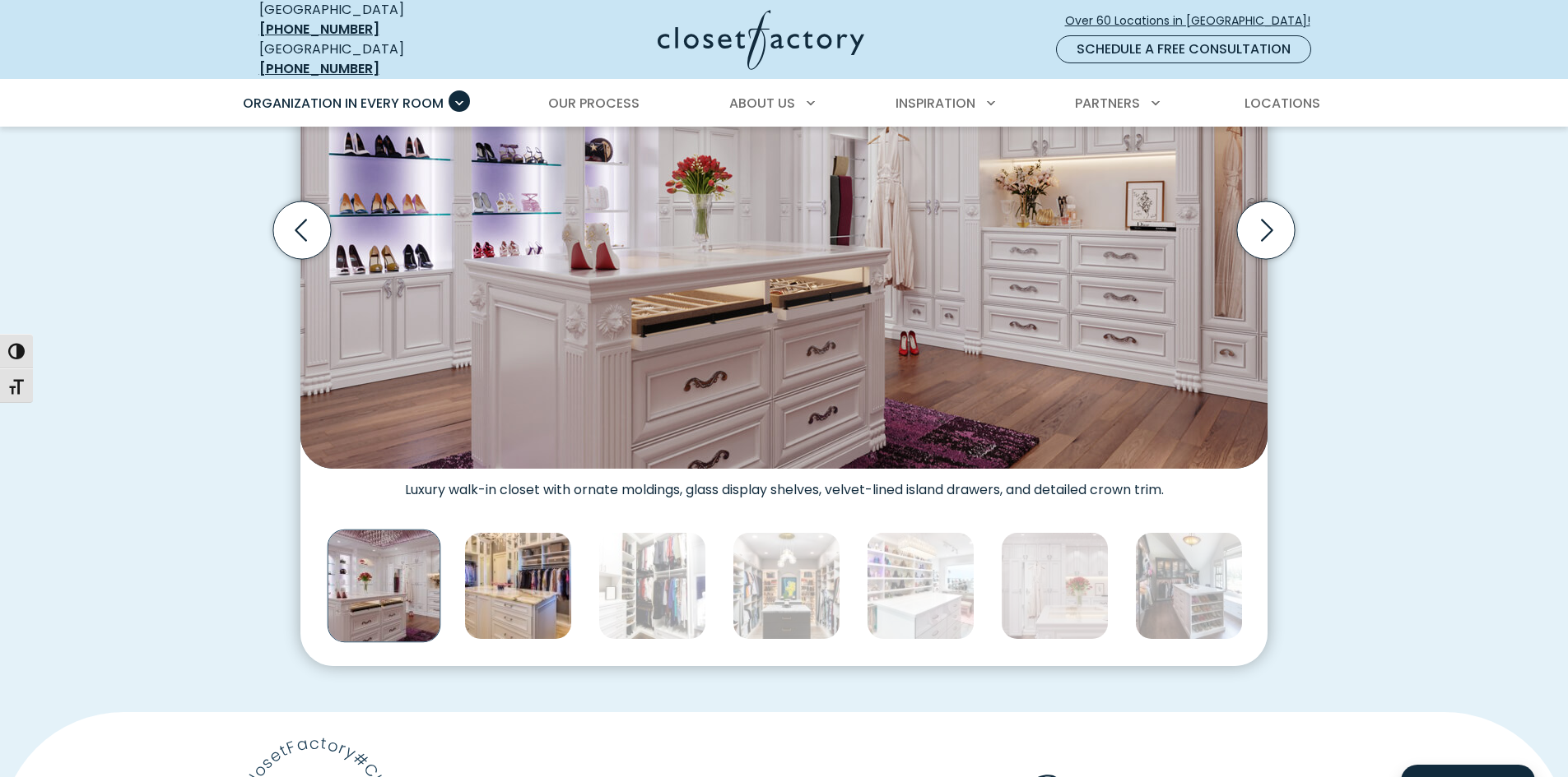
click at [532, 585] on img "Thumbnail Gallery" at bounding box center [518, 586] width 108 height 108
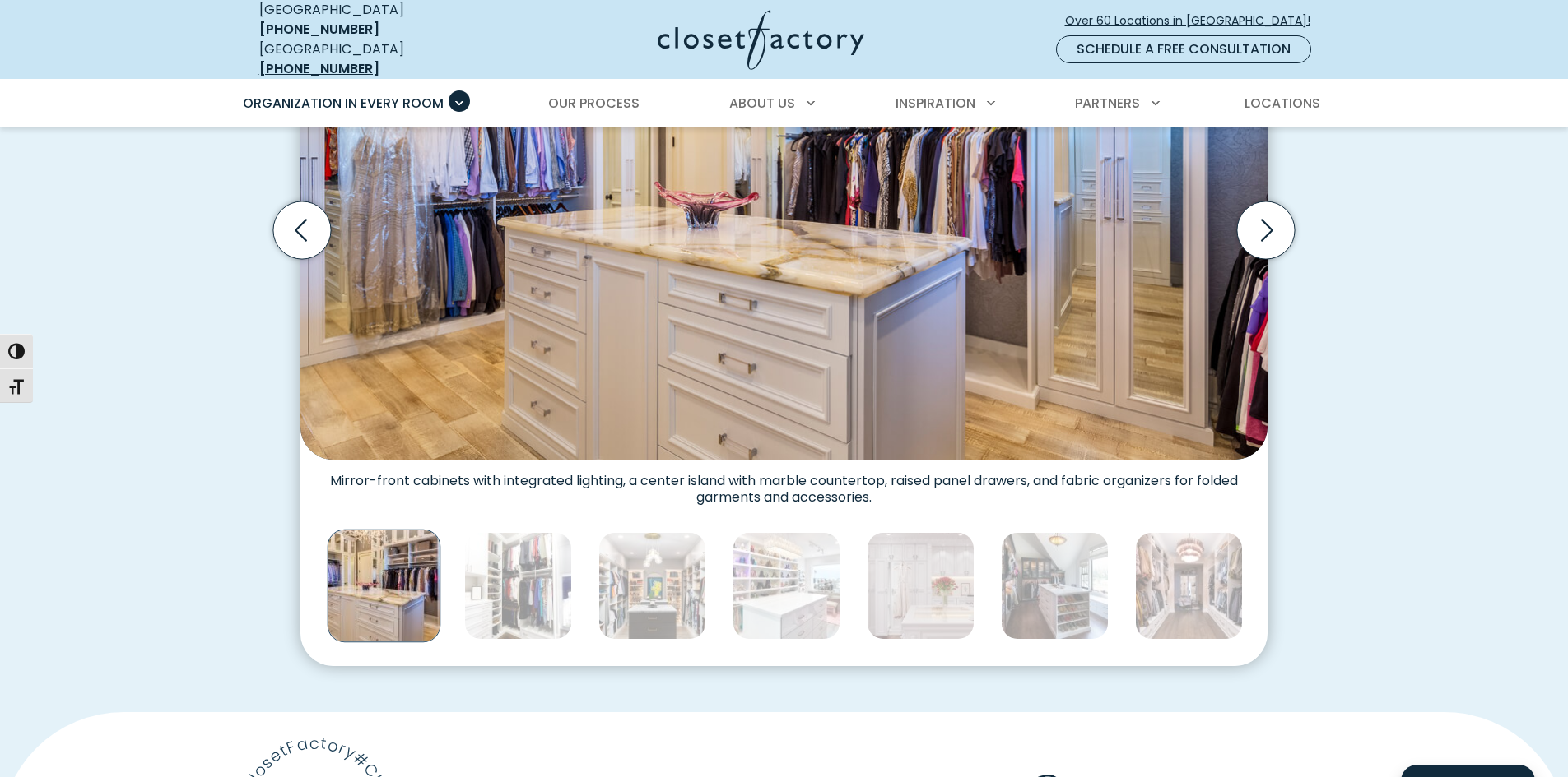
click at [532, 585] on img "Thumbnail Gallery" at bounding box center [518, 586] width 108 height 108
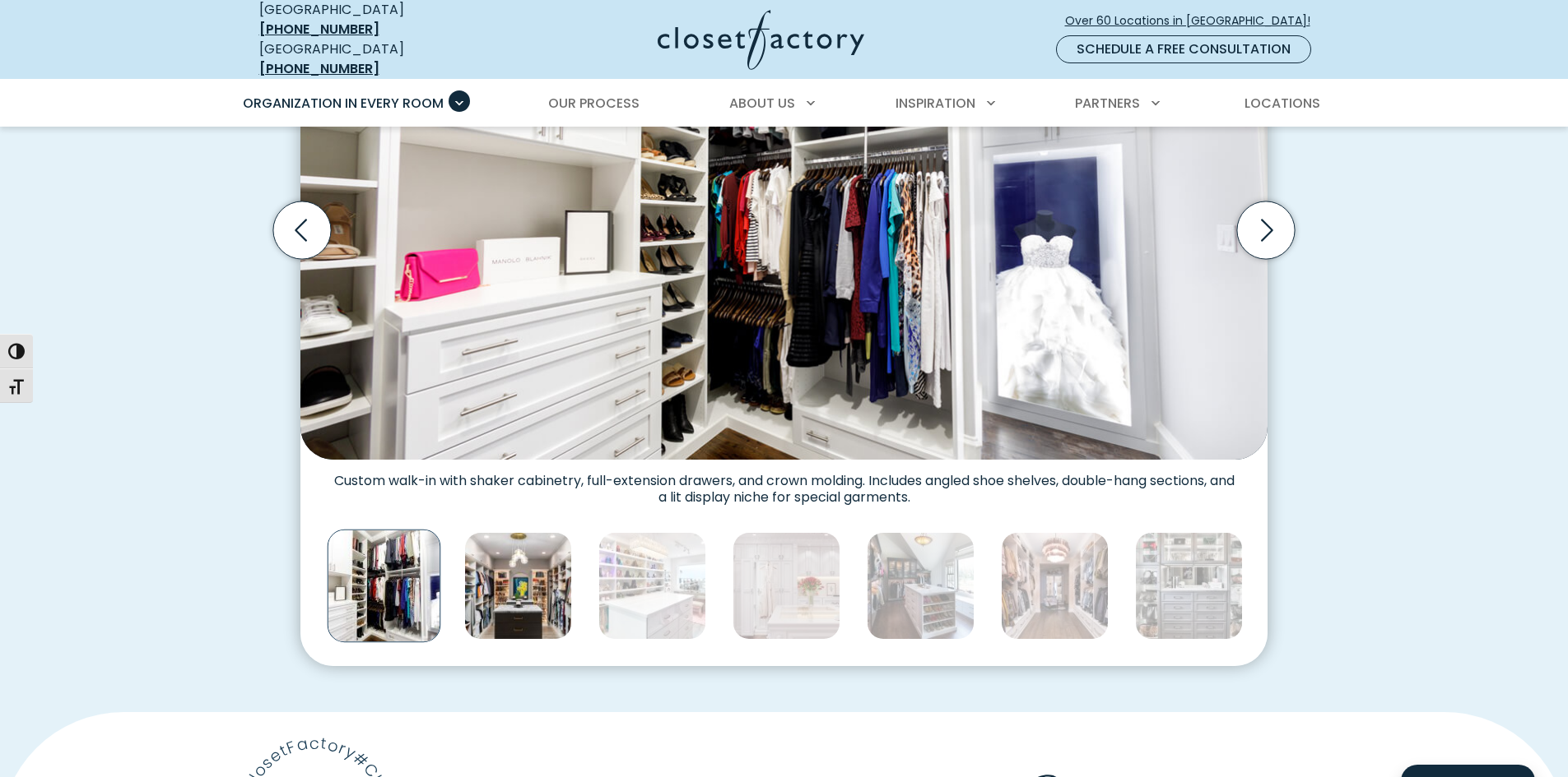
click at [535, 585] on img "Thumbnail Gallery" at bounding box center [518, 586] width 108 height 108
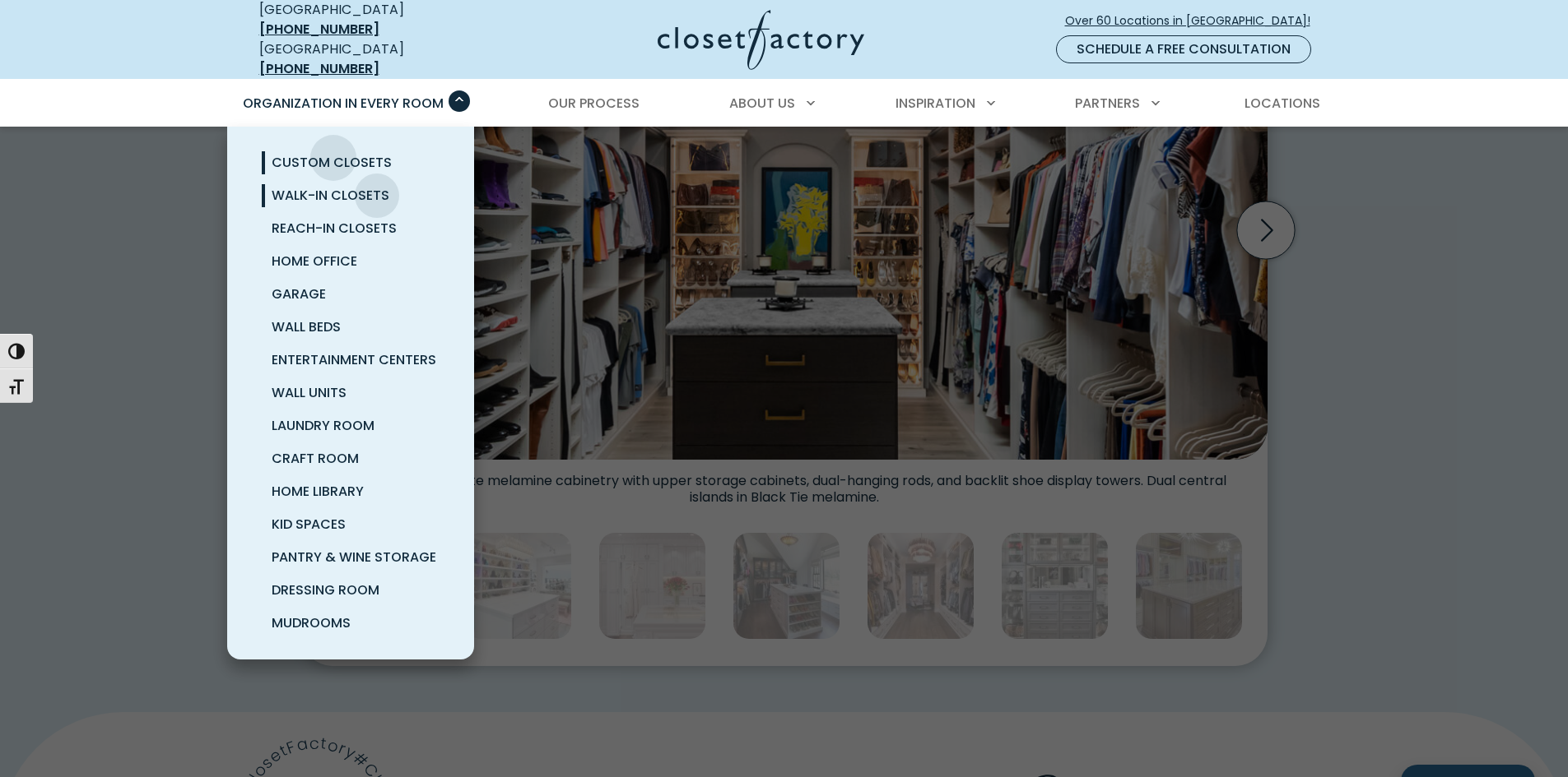
click at [333, 153] on span "Custom Closets" at bounding box center [331, 162] width 120 height 19
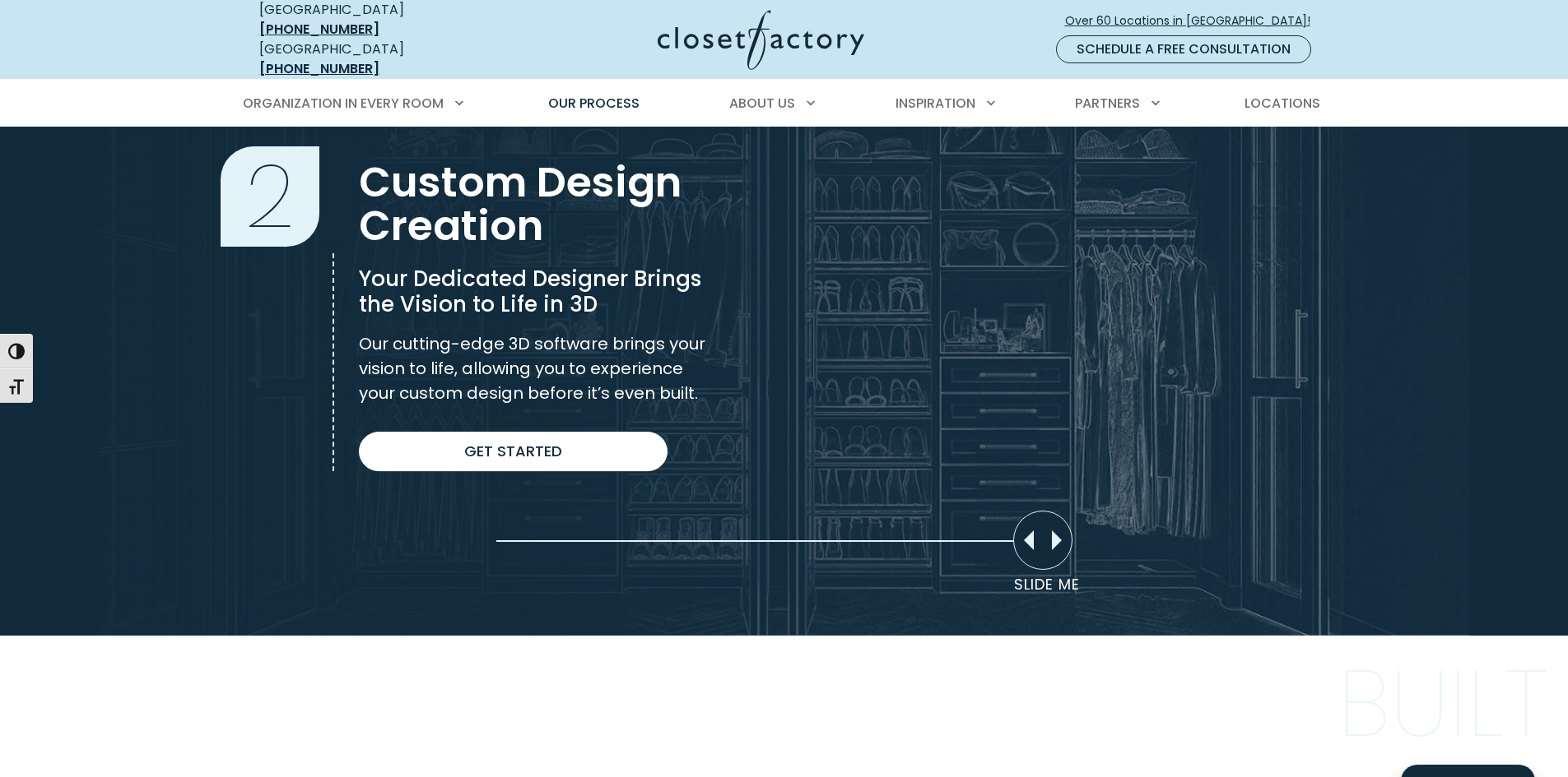
scroll to position [1152, 0]
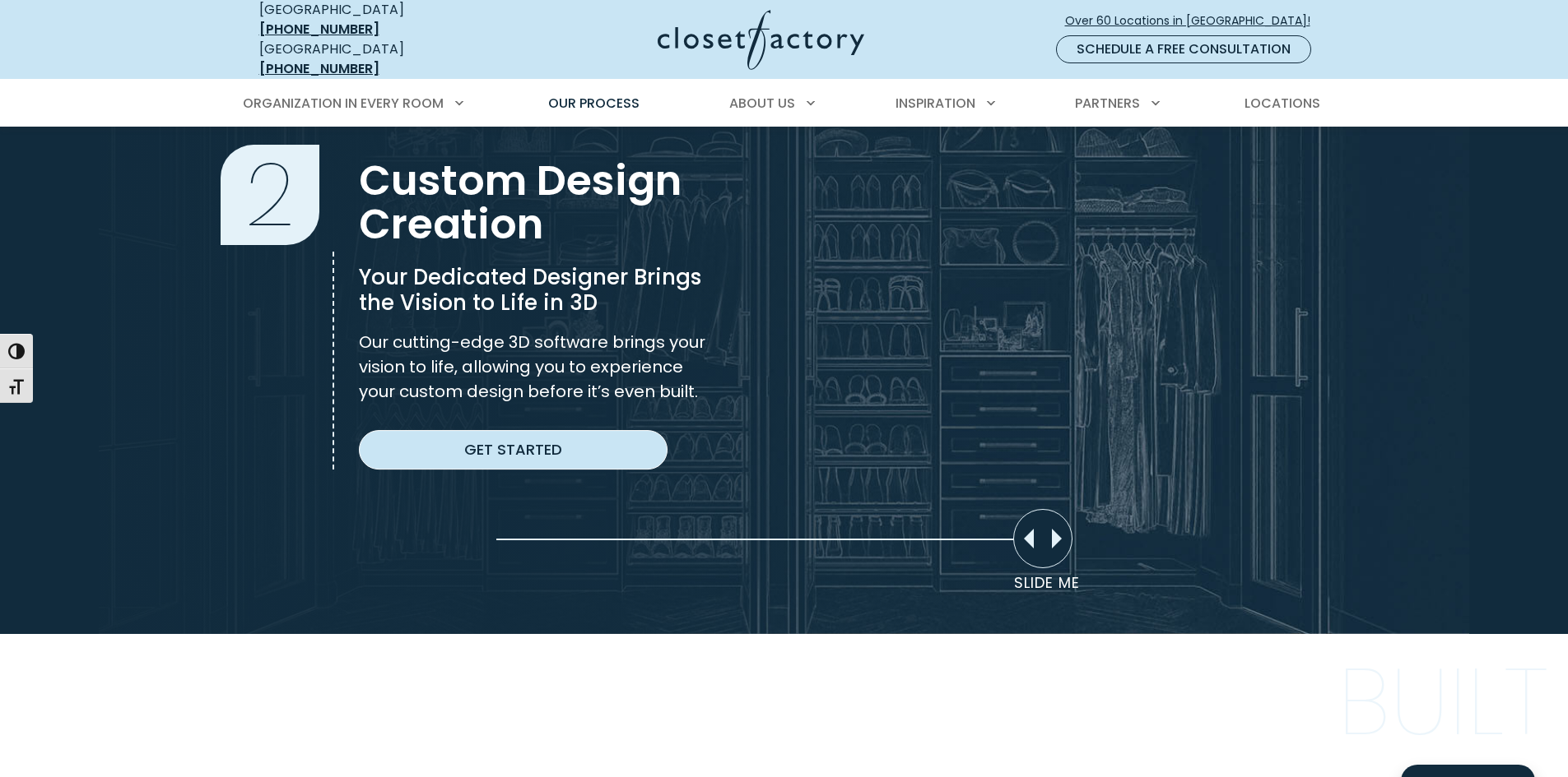
click at [602, 430] on link "Get Started" at bounding box center [513, 450] width 309 height 40
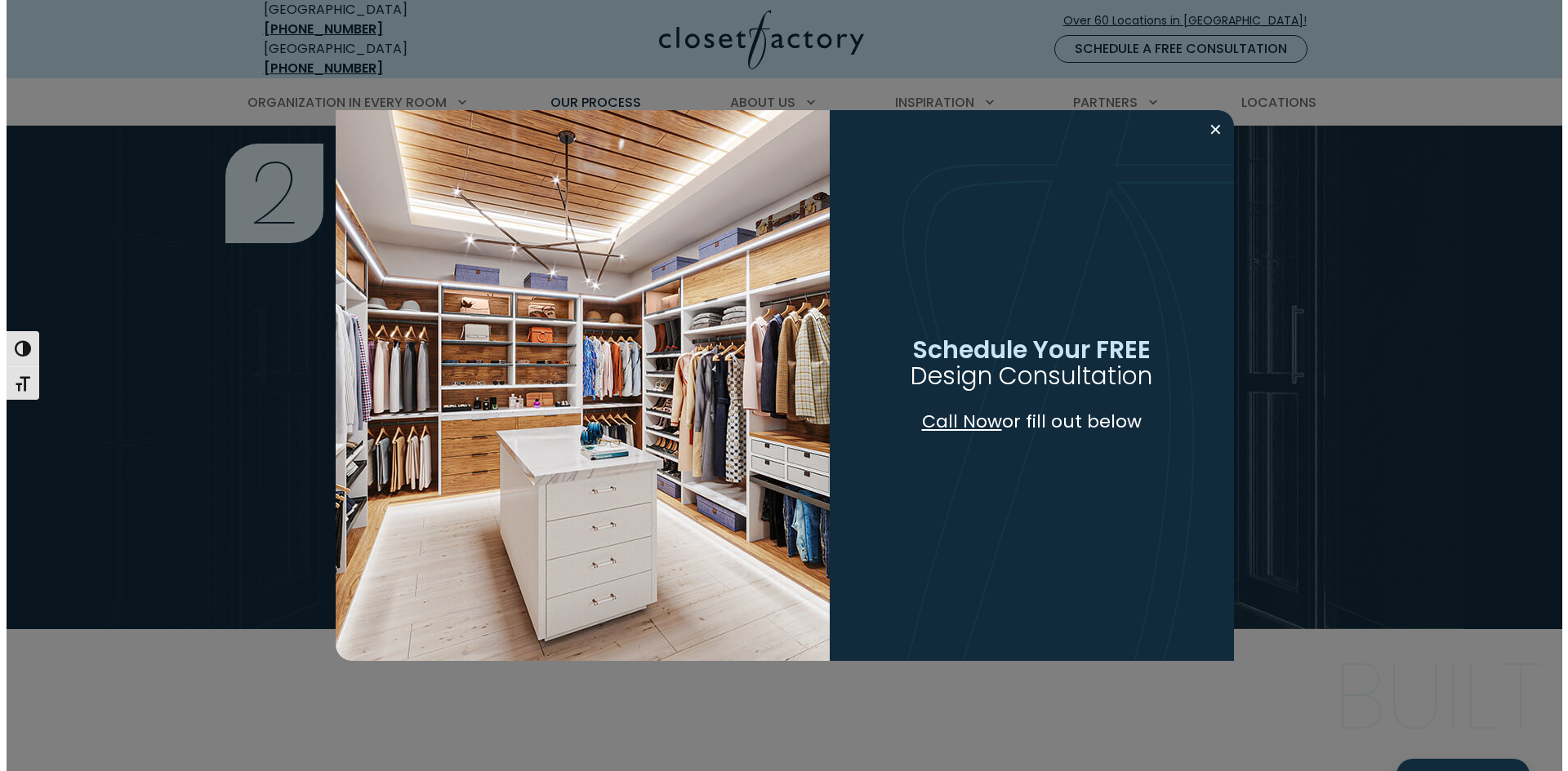
scroll to position [1144, 0]
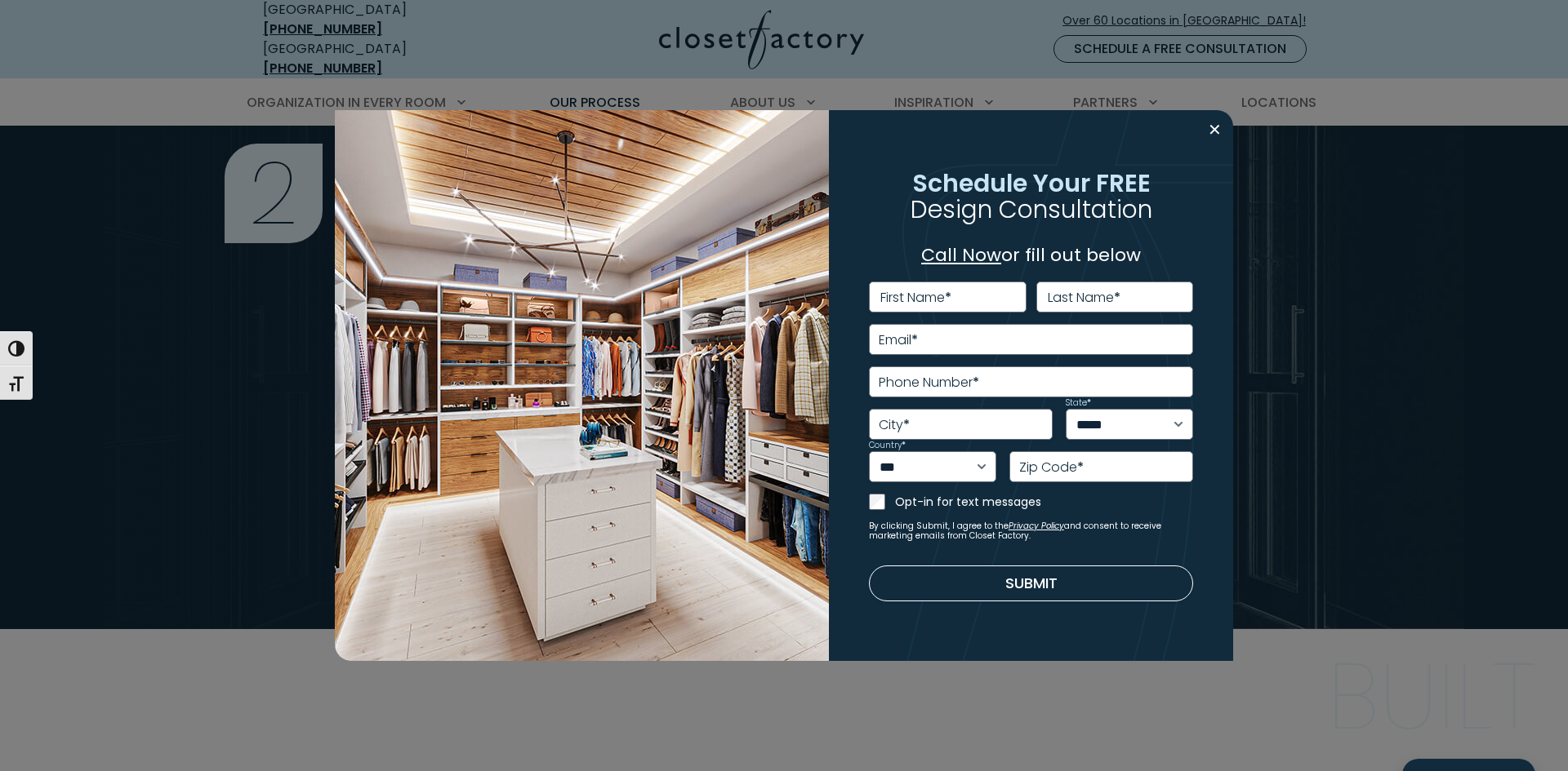
click at [1406, 360] on div "**********" at bounding box center [784, 385] width 1568 height 771
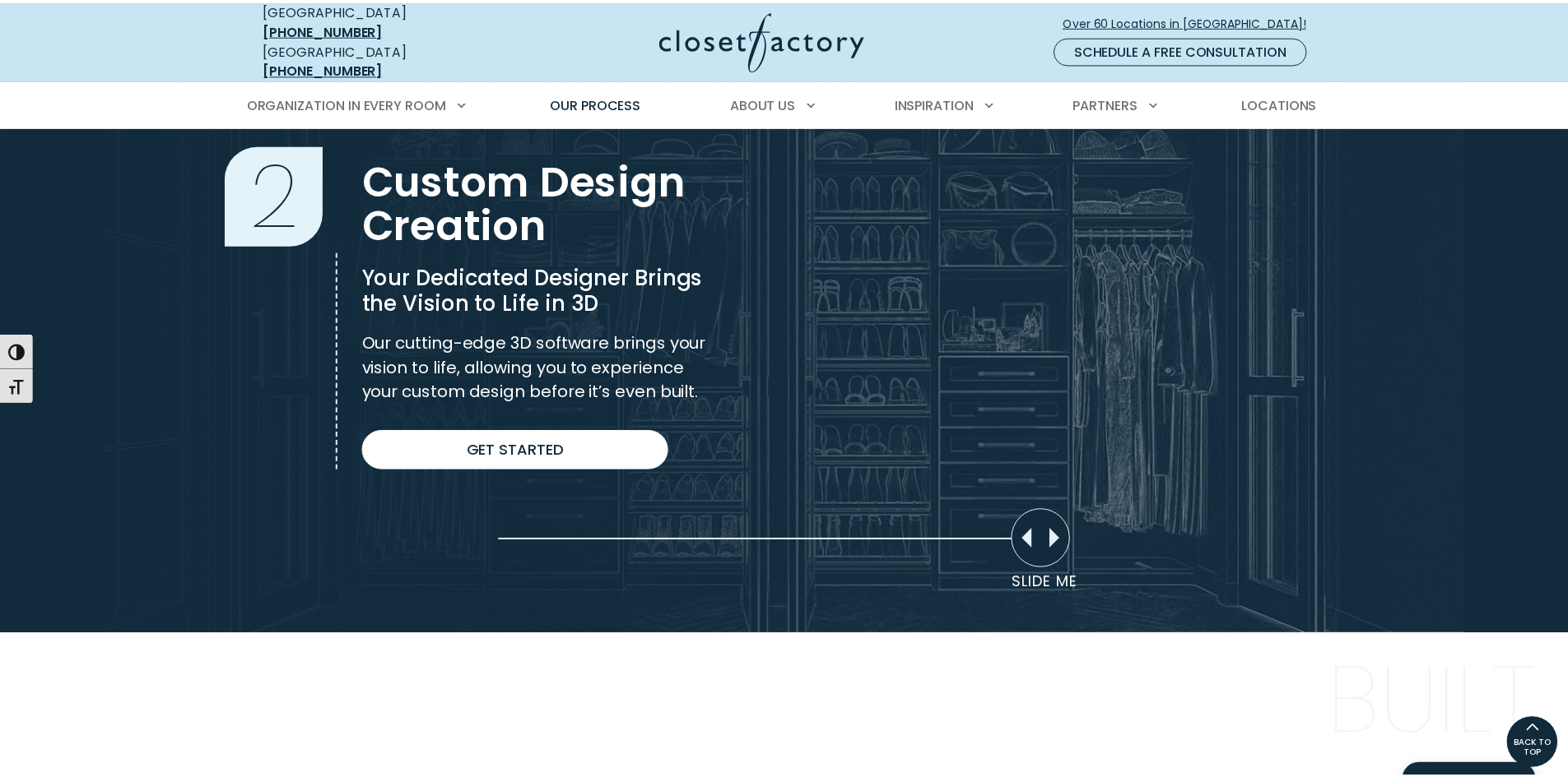
scroll to position [1152, 0]
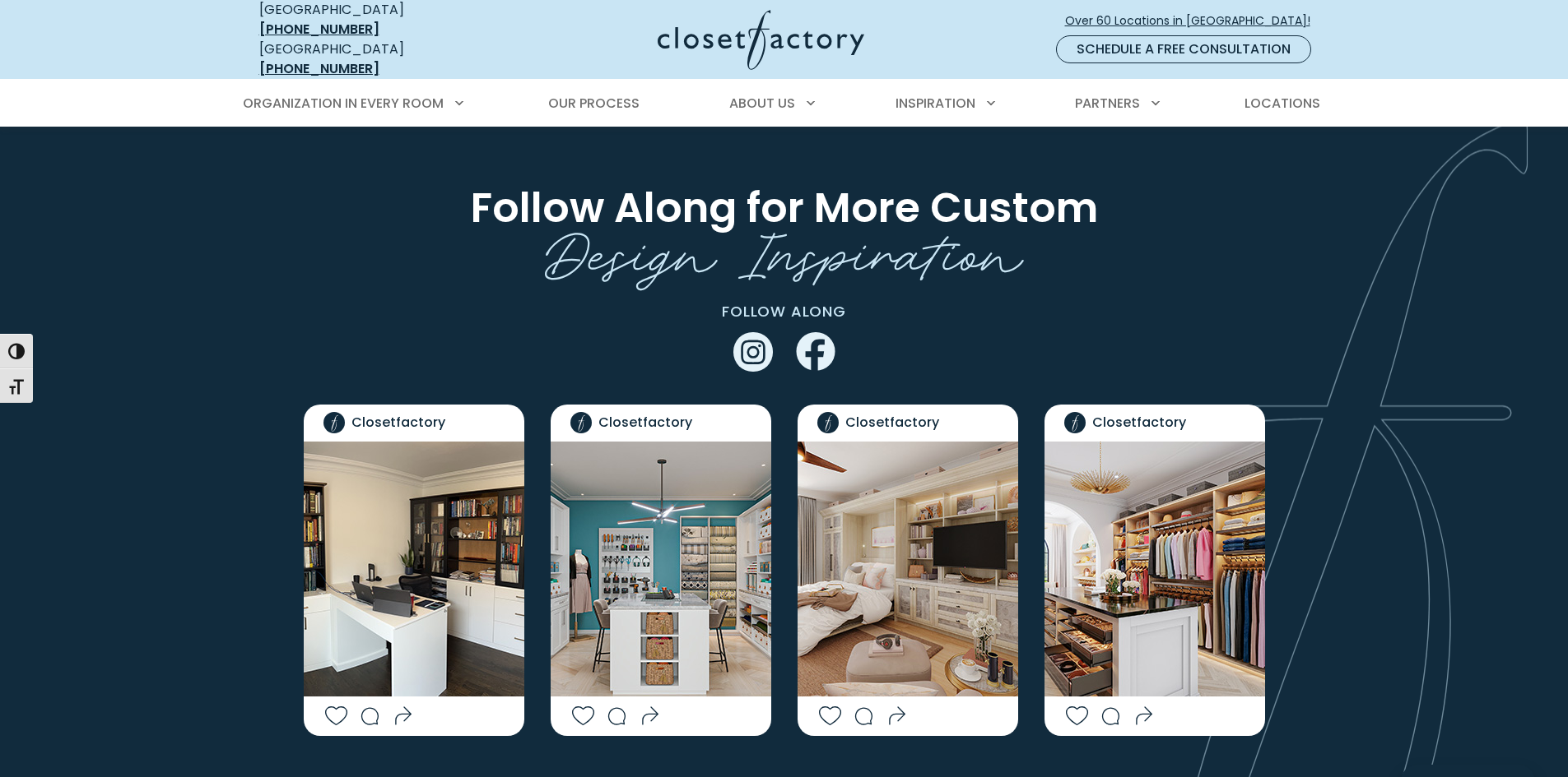
scroll to position [3784, 0]
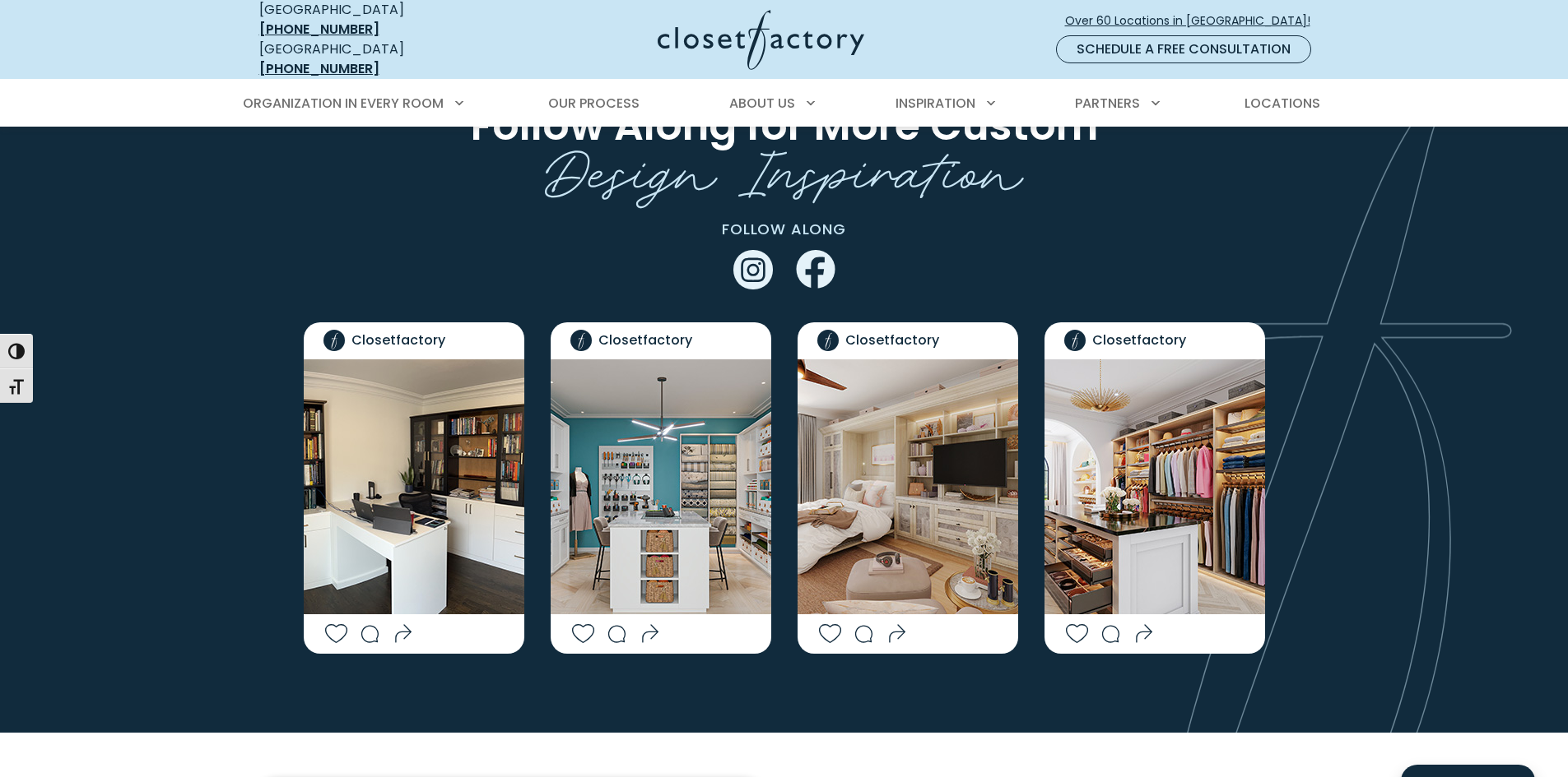
click at [1195, 383] on img "Social Grid" at bounding box center [1154, 486] width 221 height 255
click at [1144, 388] on img "Social Grid" at bounding box center [1154, 486] width 221 height 255
